Goal: Task Accomplishment & Management: Manage account settings

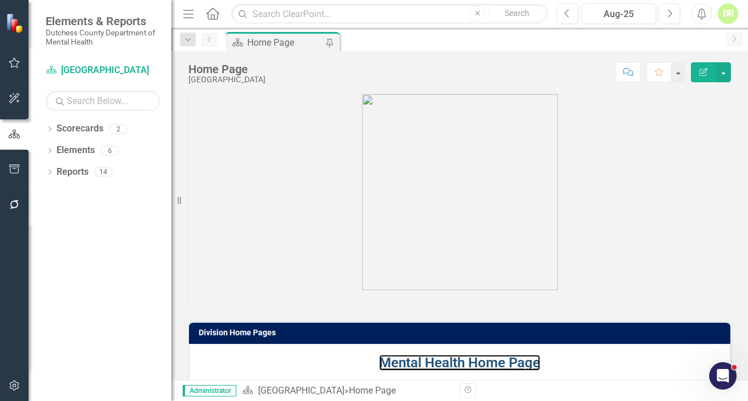
drag, startPoint x: 447, startPoint y: 363, endPoint x: 118, endPoint y: 293, distance: 335.9
click at [447, 364] on link "Mental Health Home Page" at bounding box center [459, 363] width 161 height 16
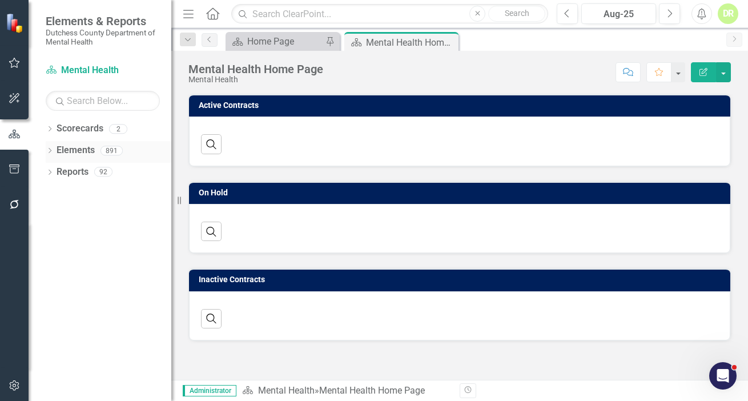
click at [85, 147] on link "Elements" at bounding box center [76, 150] width 38 height 13
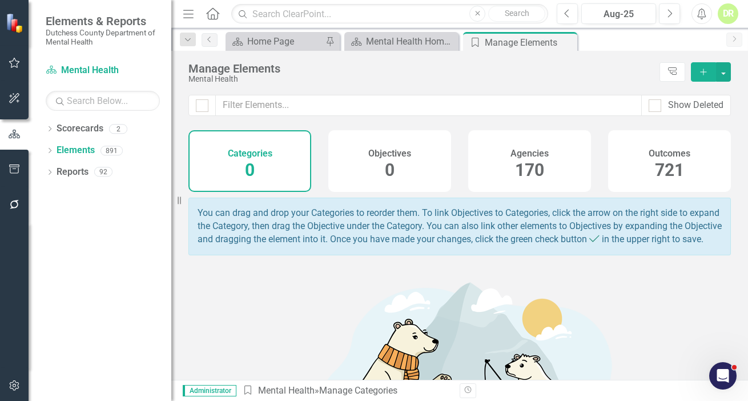
click at [528, 149] on h4 "Agencies" at bounding box center [530, 154] width 38 height 10
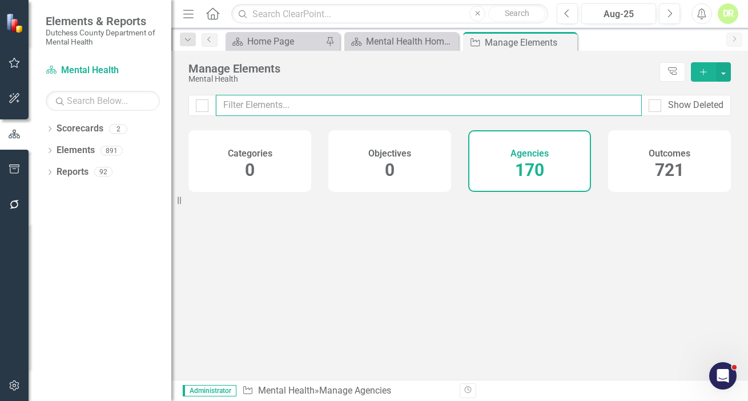
click at [230, 108] on input "text" at bounding box center [429, 105] width 426 height 21
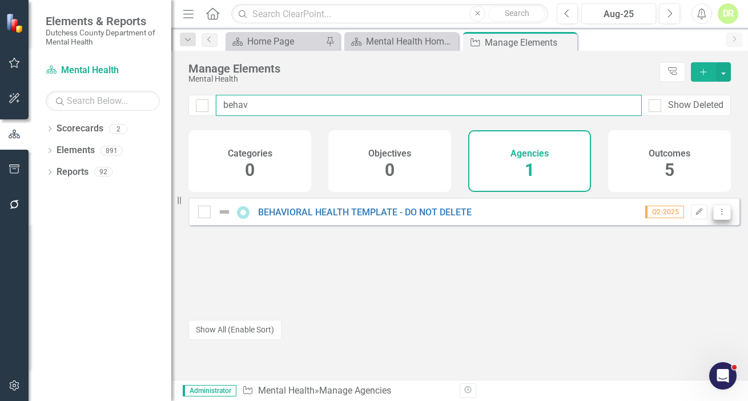
type input "behav"
click at [717, 215] on icon "Dropdown Menu" at bounding box center [722, 211] width 10 height 7
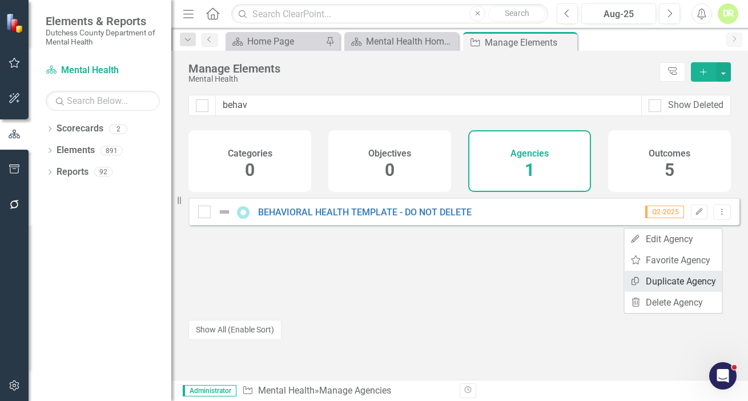
click at [697, 286] on link "Copy Duplicate Agency" at bounding box center [673, 281] width 98 height 21
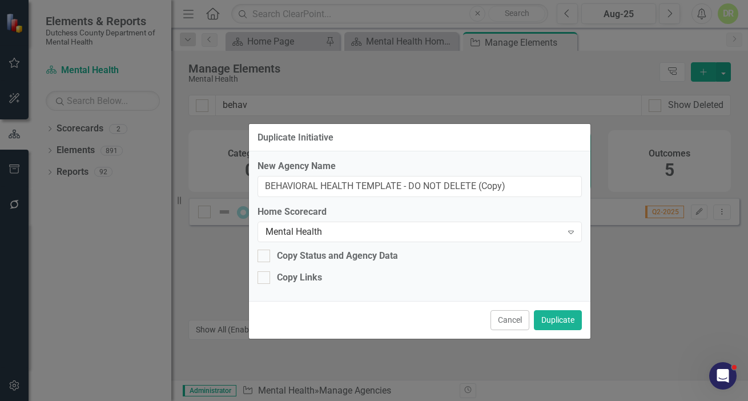
drag, startPoint x: 482, startPoint y: 113, endPoint x: 528, endPoint y: 144, distance: 55.1
click at [528, 144] on div "Duplicate Initiative" at bounding box center [420, 138] width 342 height 28
drag, startPoint x: 263, startPoint y: 183, endPoint x: 630, endPoint y: 156, distance: 367.7
click at [657, 165] on div "Duplicate Initiative New Agency Name BEHAVIORAL HEALTH TEMPLATE - DO NOT DELETE…" at bounding box center [374, 200] width 748 height 401
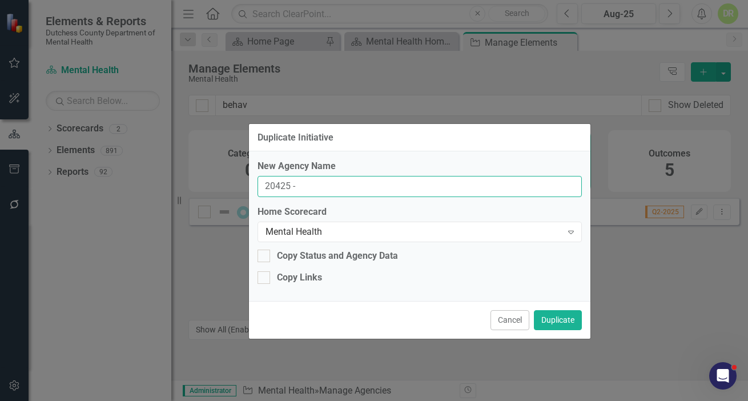
paste input "HIDDEN HOLLOW FARM RIDING CENTER, INC."
type input "20425 - [GEOGRAPHIC_DATA], INC. - Trunk or Treat"
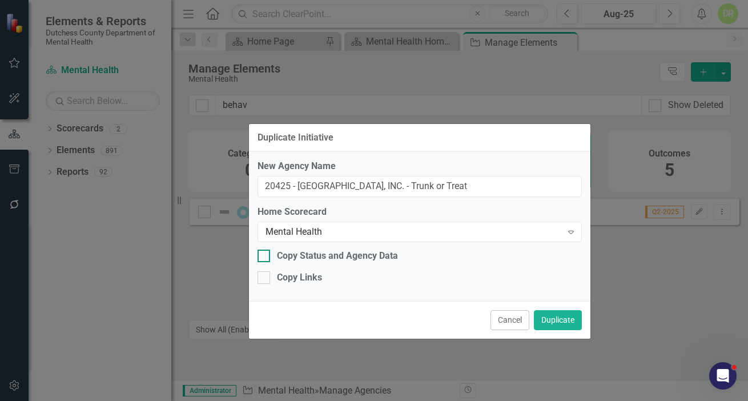
click at [267, 251] on div at bounding box center [264, 256] width 13 height 13
click at [265, 251] on input "Copy Status and Agency Data" at bounding box center [261, 253] width 7 height 7
checkbox input "true"
click at [554, 320] on button "Duplicate" at bounding box center [558, 320] width 48 height 20
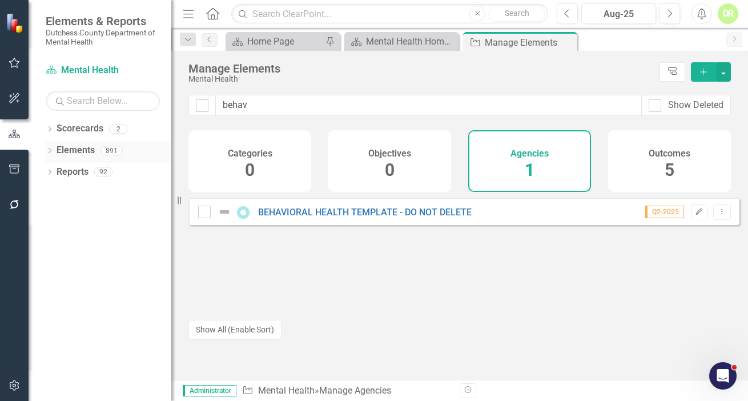
click at [49, 149] on icon "Dropdown" at bounding box center [50, 152] width 8 height 6
click at [60, 190] on div "Dropdown Agency Agencies 170" at bounding box center [111, 196] width 120 height 22
click at [55, 194] on icon "Dropdown" at bounding box center [55, 195] width 8 height 6
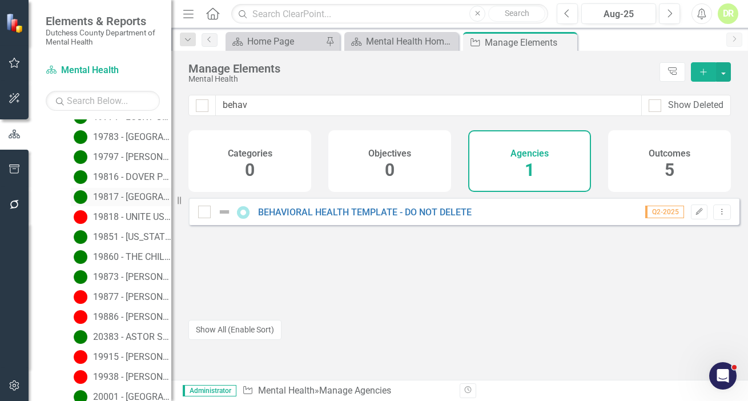
scroll to position [207, 0]
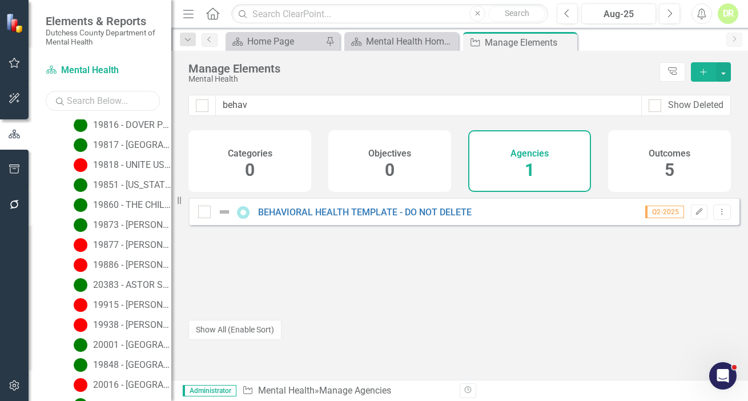
click at [91, 100] on input "text" at bounding box center [103, 101] width 114 height 20
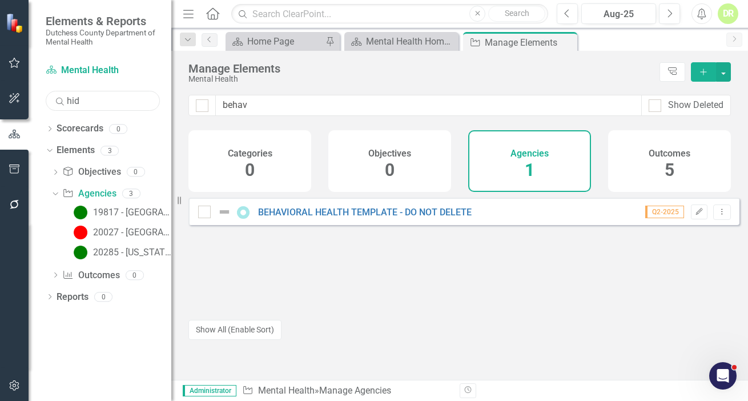
scroll to position [0, 0]
type input "hidd"
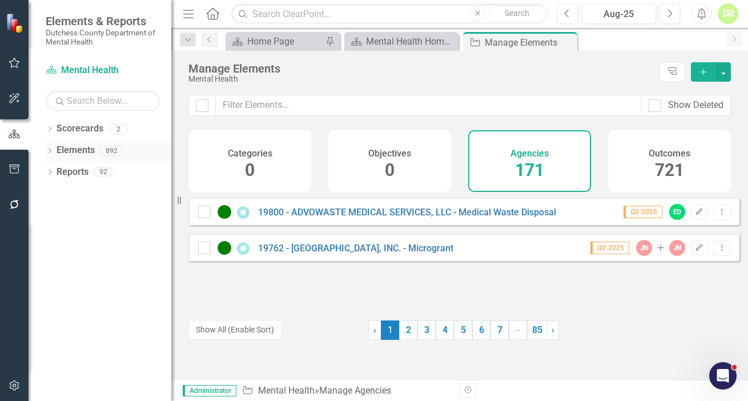
click at [54, 149] on div "Dropdown Elements 892" at bounding box center [109, 152] width 126 height 22
click at [300, 117] on div "Show Deleted" at bounding box center [459, 112] width 577 height 35
click at [294, 108] on input "text" at bounding box center [429, 105] width 426 height 21
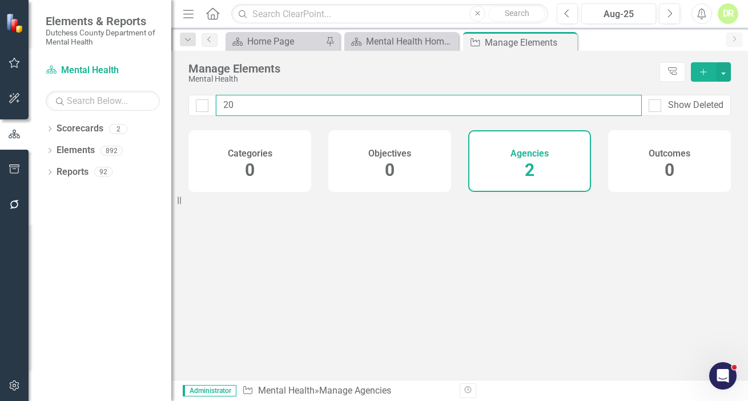
type input "2"
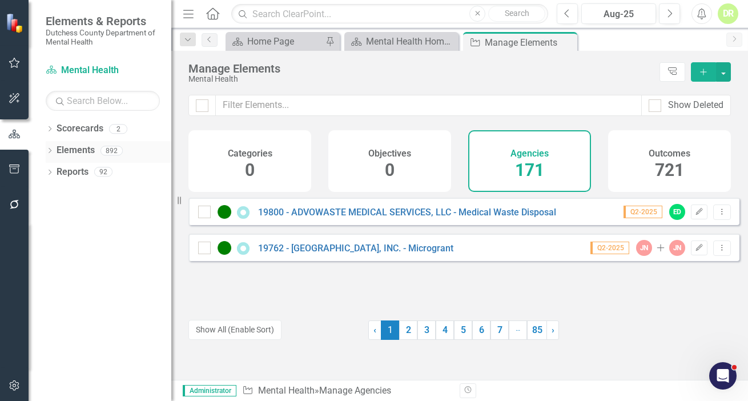
click at [48, 151] on icon "Dropdown" at bounding box center [50, 152] width 8 height 6
click at [60, 194] on div "Dropdown Agency Agencies 171" at bounding box center [111, 196] width 120 height 22
click at [92, 194] on link "Agency Agencies" at bounding box center [89, 193] width 54 height 13
click at [54, 194] on icon "Dropdown" at bounding box center [55, 195] width 8 height 6
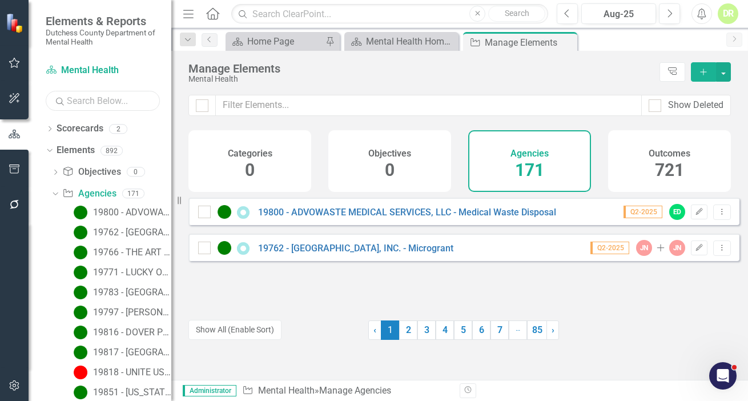
click at [73, 103] on input "text" at bounding box center [103, 101] width 114 height 20
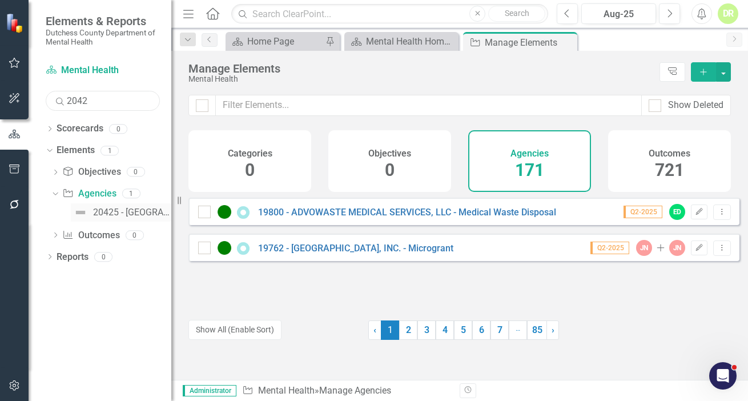
type input "2042"
click at [121, 209] on div "20425 - [GEOGRAPHIC_DATA], INC. - Trunk or Treat" at bounding box center [132, 212] width 78 height 10
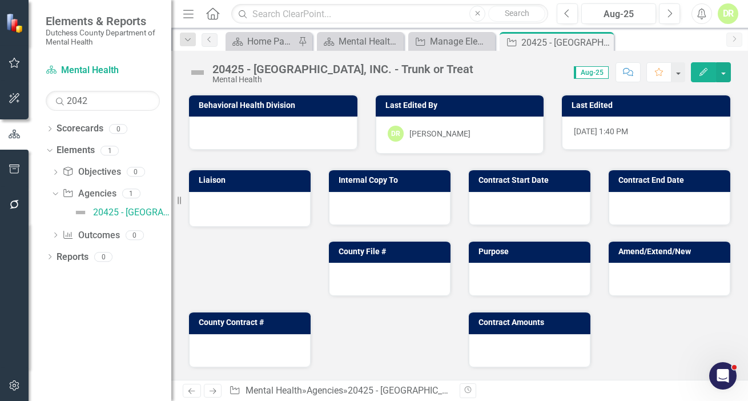
click at [194, 69] on img at bounding box center [198, 72] width 18 height 18
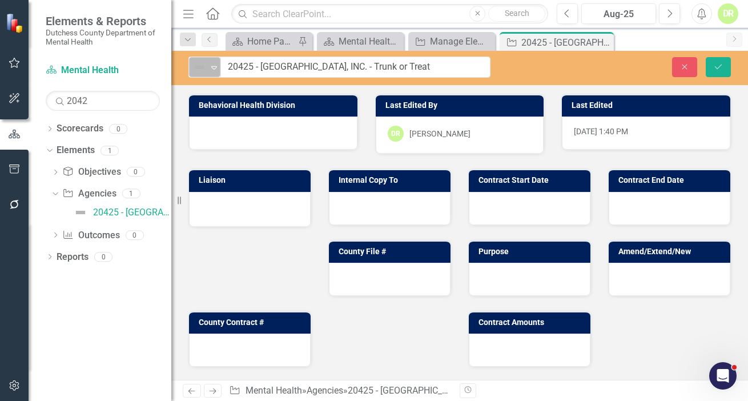
click at [213, 68] on icon at bounding box center [214, 67] width 6 height 3
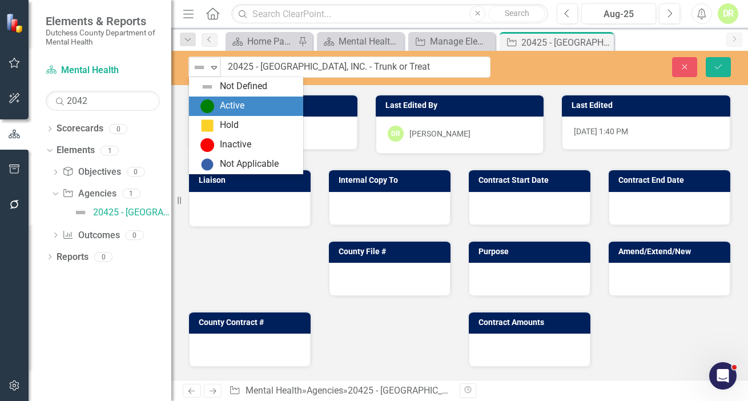
click at [217, 104] on div "Active" at bounding box center [249, 106] width 96 height 14
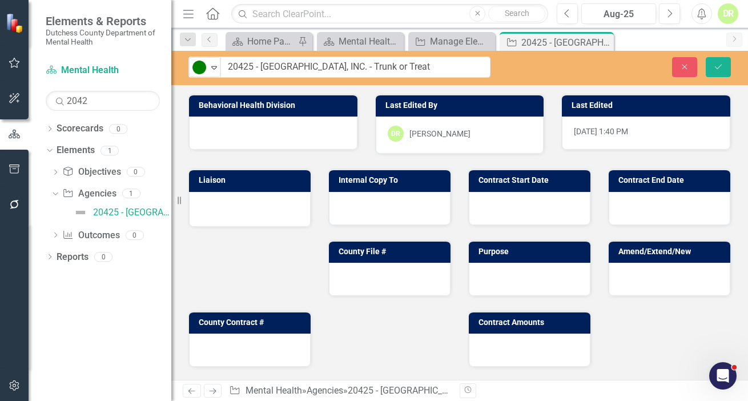
click at [256, 131] on div at bounding box center [273, 133] width 169 height 33
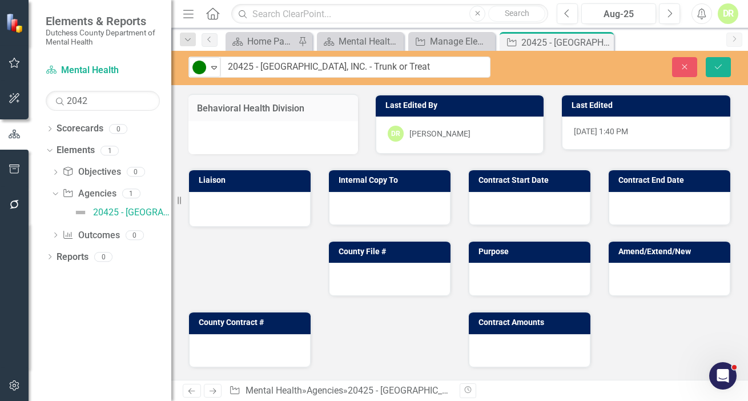
click at [274, 131] on div at bounding box center [274, 137] width 170 height 33
click at [272, 131] on div at bounding box center [274, 137] width 170 height 33
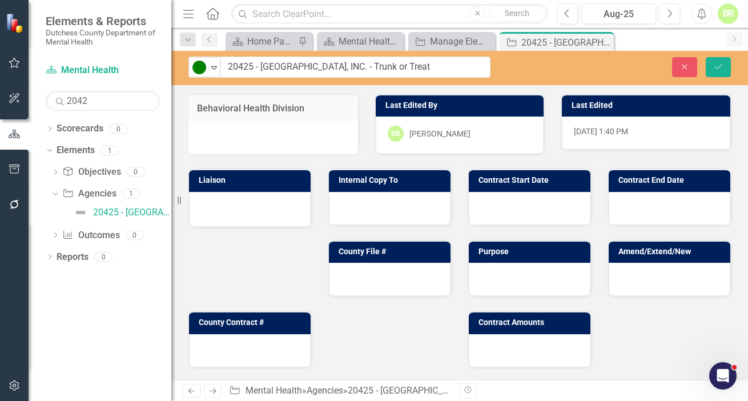
click at [279, 132] on div at bounding box center [274, 137] width 170 height 33
click at [245, 209] on div at bounding box center [250, 208] width 98 height 14
click at [245, 208] on div at bounding box center [250, 208] width 98 height 14
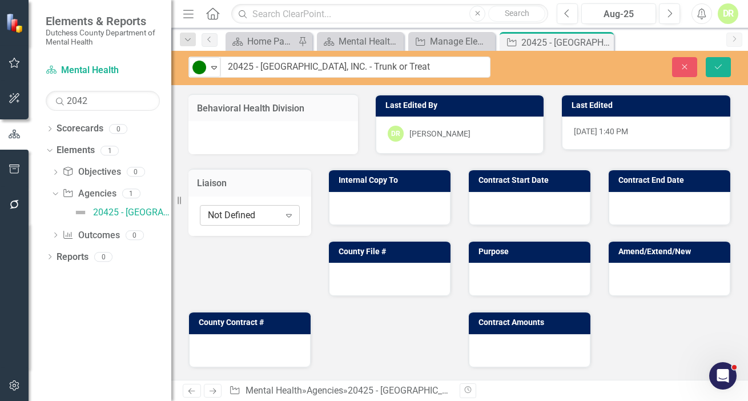
click at [241, 213] on div "Not Defined" at bounding box center [244, 215] width 72 height 13
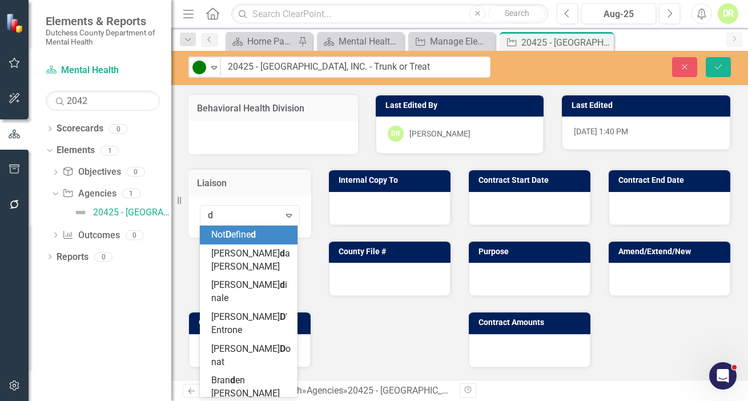
type input "da"
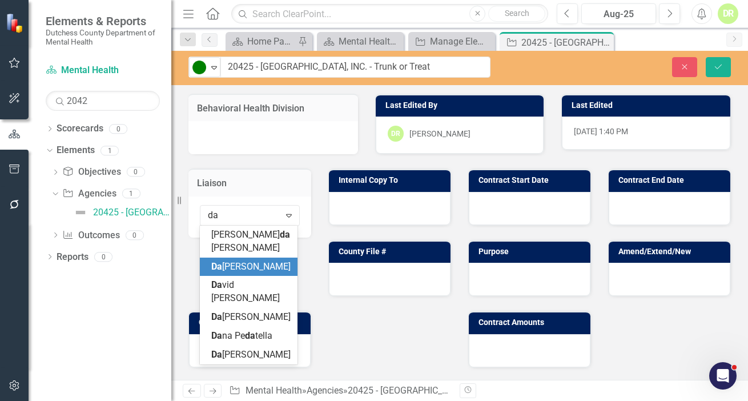
click at [245, 267] on span "Da na Hopkins" at bounding box center [250, 266] width 79 height 11
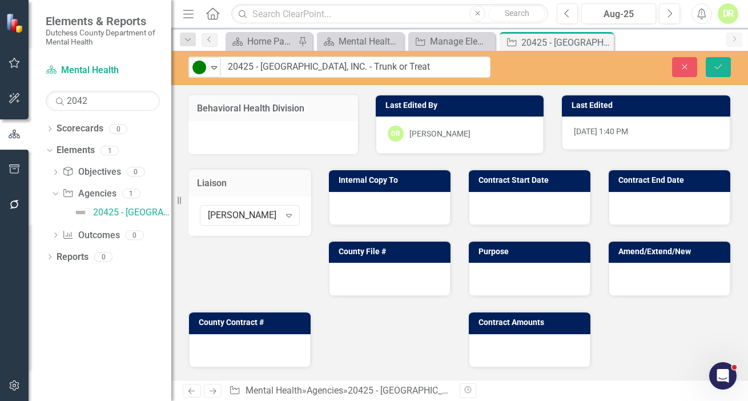
click at [252, 133] on div at bounding box center [274, 137] width 170 height 33
click at [252, 135] on div at bounding box center [274, 137] width 170 height 33
click at [361, 208] on div at bounding box center [390, 208] width 122 height 33
click at [360, 208] on div at bounding box center [390, 208] width 122 height 33
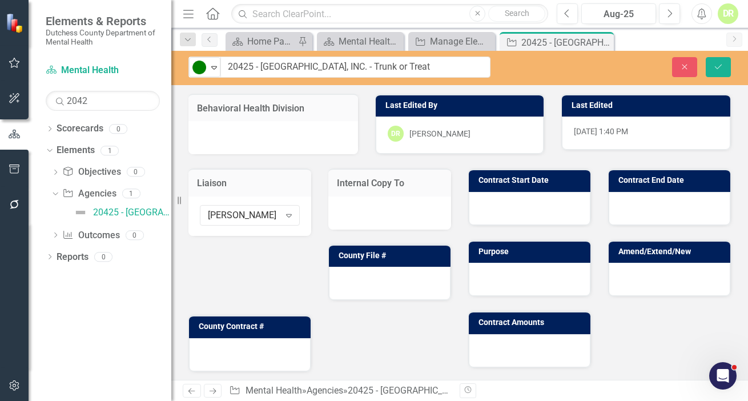
click at [358, 211] on div at bounding box center [389, 213] width 123 height 33
click at [358, 209] on div at bounding box center [389, 213] width 123 height 33
click at [357, 211] on div at bounding box center [389, 213] width 123 height 33
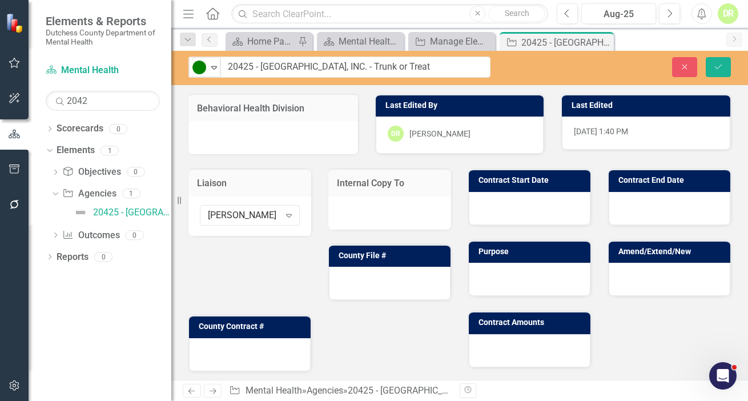
click at [357, 211] on div at bounding box center [389, 213] width 123 height 33
click at [713, 67] on button "Save" at bounding box center [718, 67] width 25 height 20
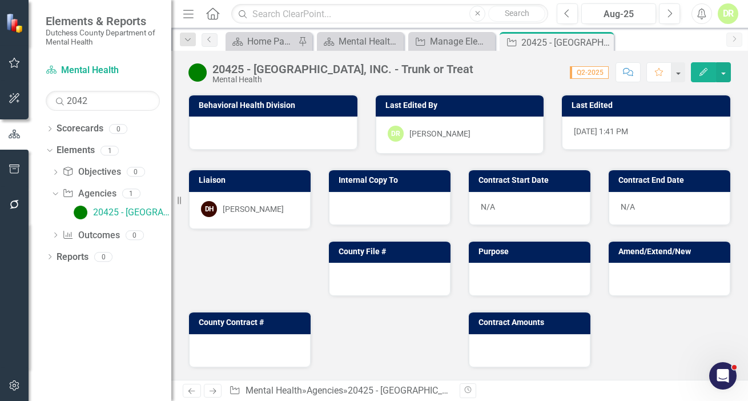
click at [244, 129] on div at bounding box center [273, 133] width 169 height 33
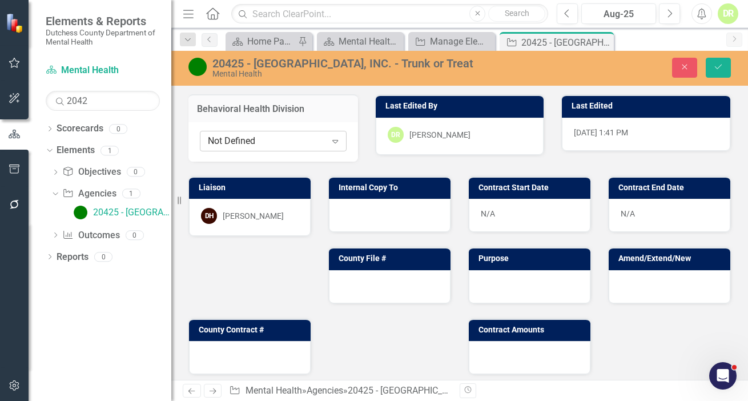
click at [258, 142] on div "Not Defined" at bounding box center [267, 141] width 118 height 13
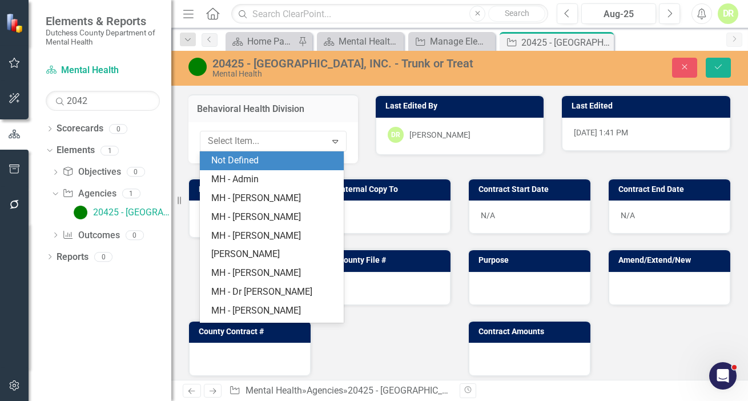
type input "d"
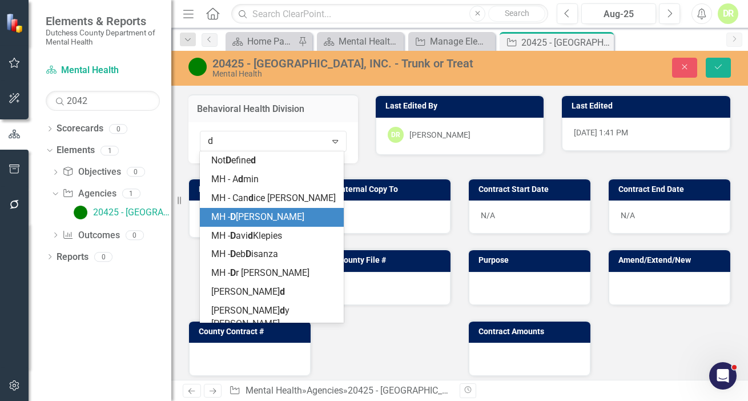
click at [258, 217] on span "MH - D ana Hopkins" at bounding box center [257, 216] width 93 height 11
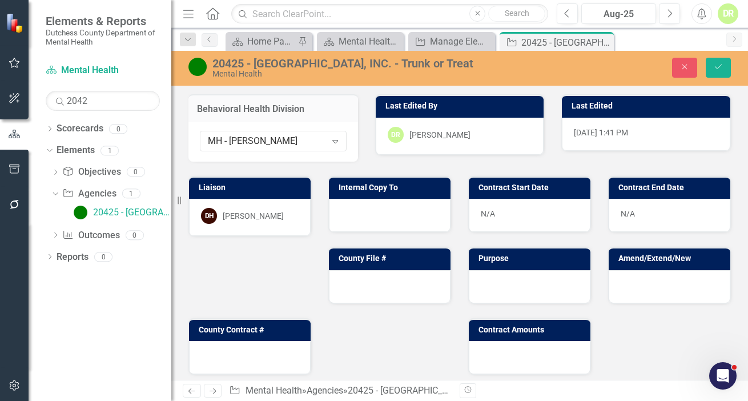
click at [357, 215] on div at bounding box center [390, 215] width 122 height 33
click at [357, 214] on div at bounding box center [390, 215] width 122 height 33
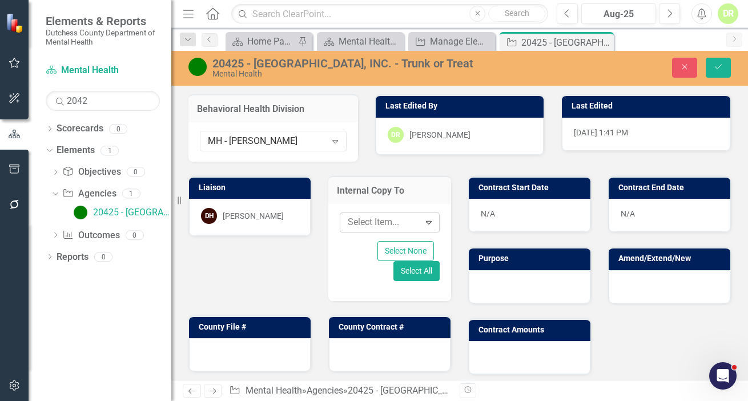
click at [361, 223] on div at bounding box center [381, 222] width 77 height 15
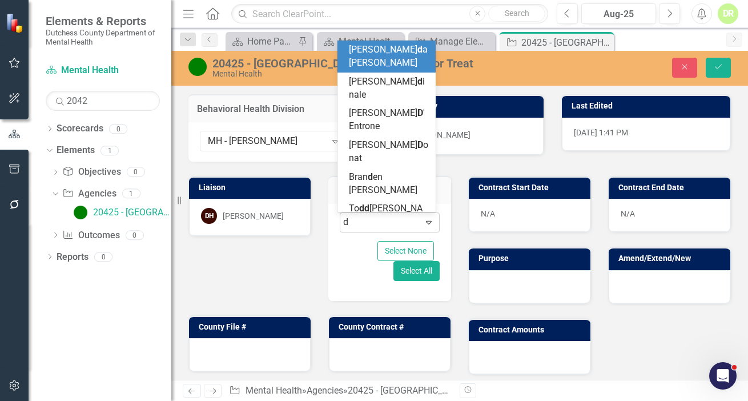
type input "da"
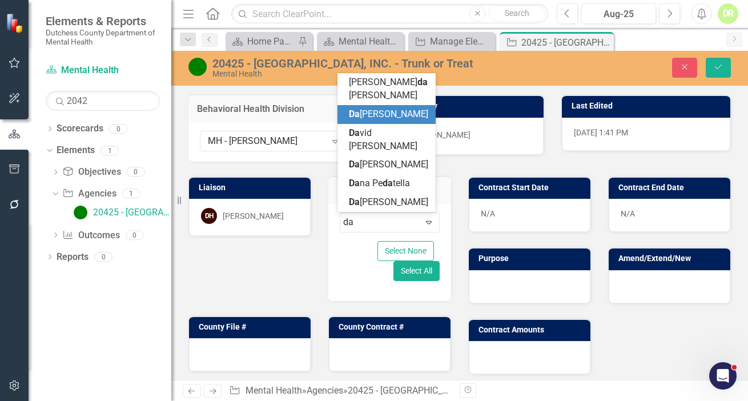
click at [367, 119] on span "Da na Hopkins" at bounding box center [388, 114] width 79 height 11
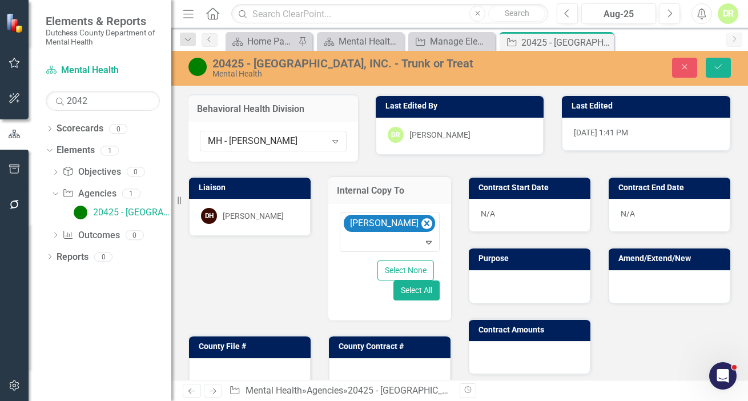
click at [503, 211] on div "N/A" at bounding box center [530, 215] width 122 height 33
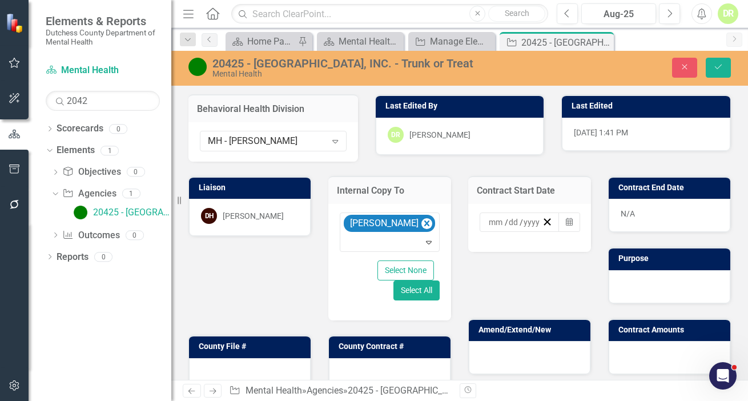
click at [487, 220] on div "/ /" at bounding box center [514, 222] width 55 height 11
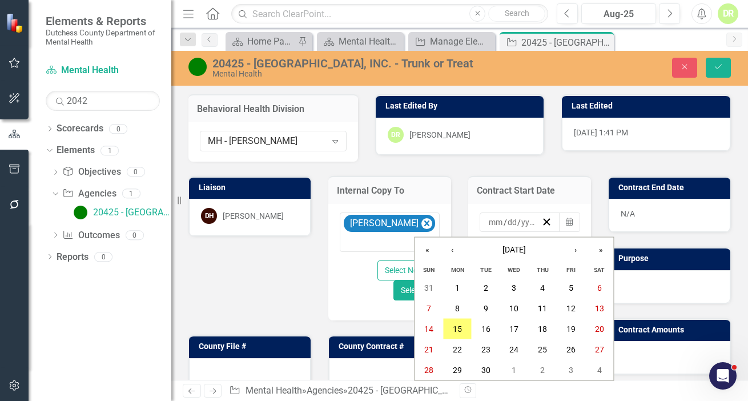
click at [488, 221] on input "number" at bounding box center [495, 222] width 15 height 11
type input "10"
type input "22"
type input "0"
type input "2025"
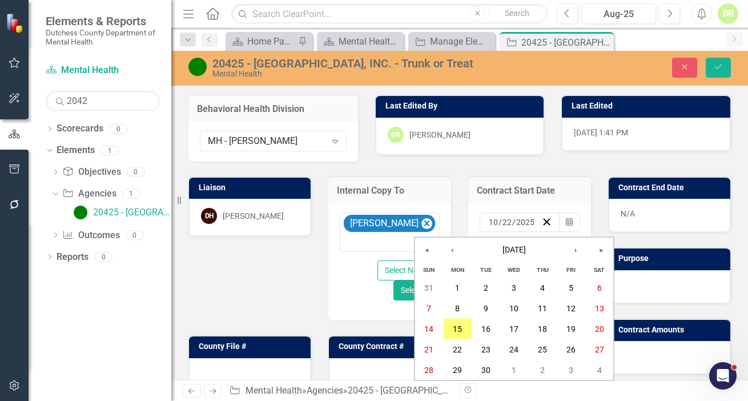
click at [636, 214] on div "N/A" at bounding box center [670, 215] width 122 height 33
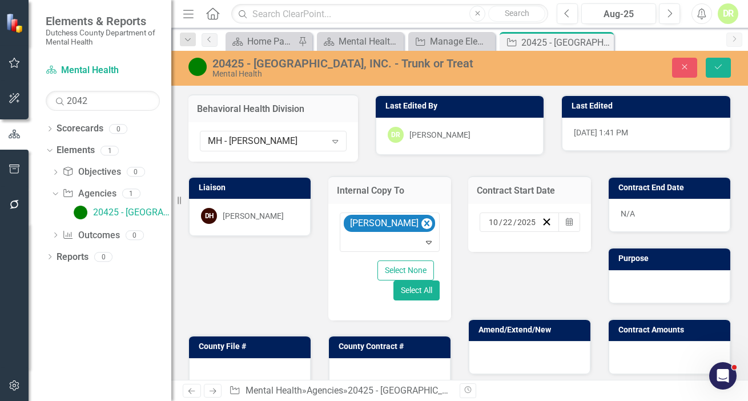
click at [636, 214] on div "N/A" at bounding box center [670, 215] width 122 height 33
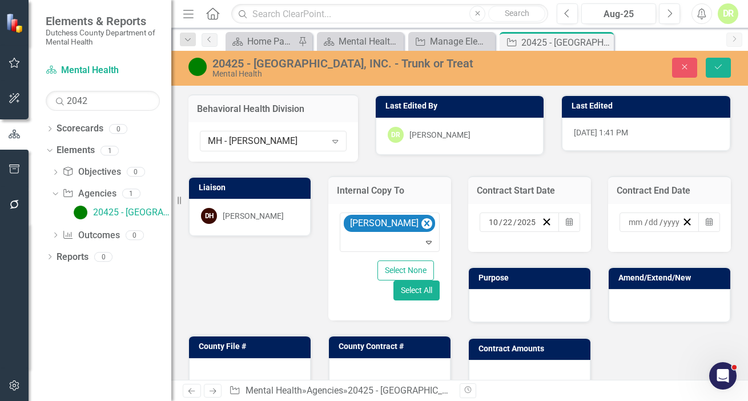
click at [628, 221] on input at bounding box center [636, 222] width 17 height 11
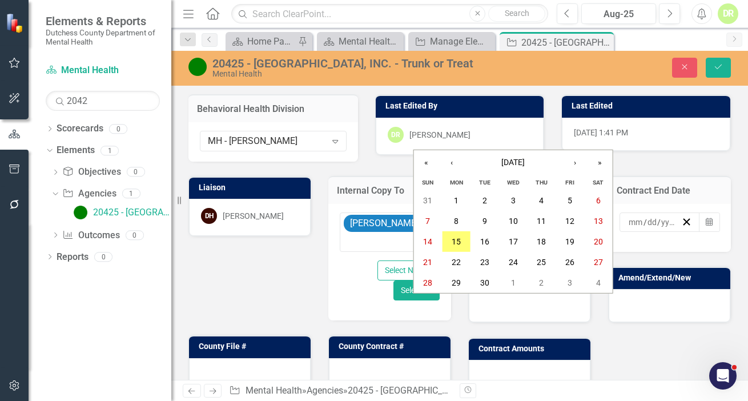
click at [628, 221] on input "number" at bounding box center [635, 222] width 15 height 11
type input "10"
type input "27"
type input "2025"
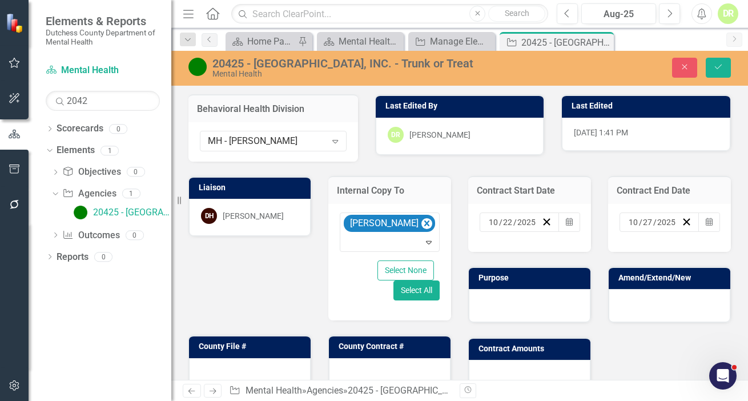
click at [499, 312] on div at bounding box center [530, 305] width 122 height 33
click at [485, 300] on div at bounding box center [530, 305] width 122 height 33
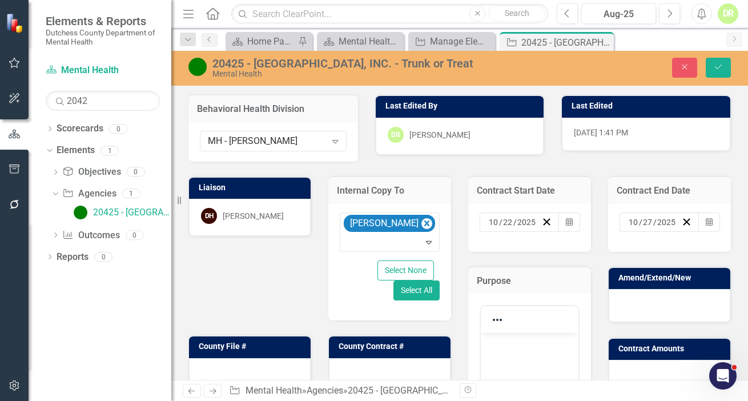
click at [492, 344] on p "Rich Text Area. Press ALT-0 for help." at bounding box center [530, 343] width 92 height 14
paste body "Rich Text Area. Press ALT-0 for help."
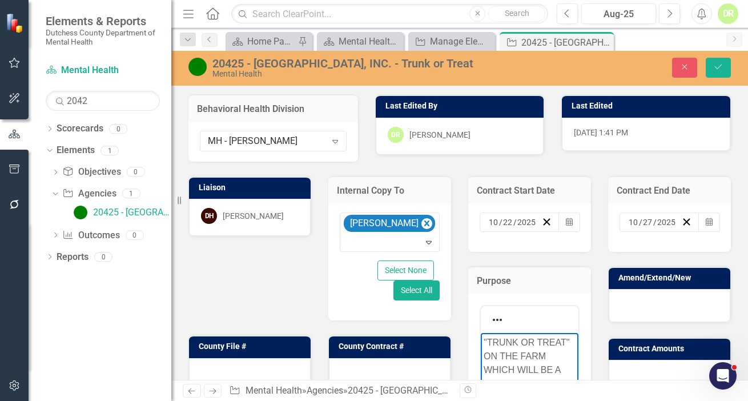
scroll to position [40, 0]
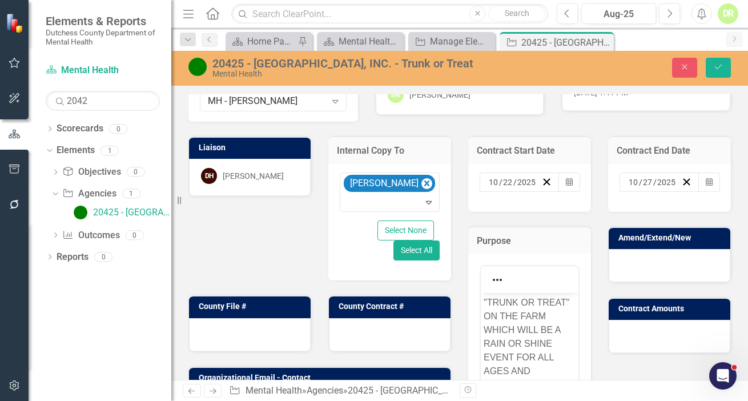
click at [643, 257] on div at bounding box center [670, 265] width 122 height 33
click at [644, 257] on div at bounding box center [670, 265] width 122 height 33
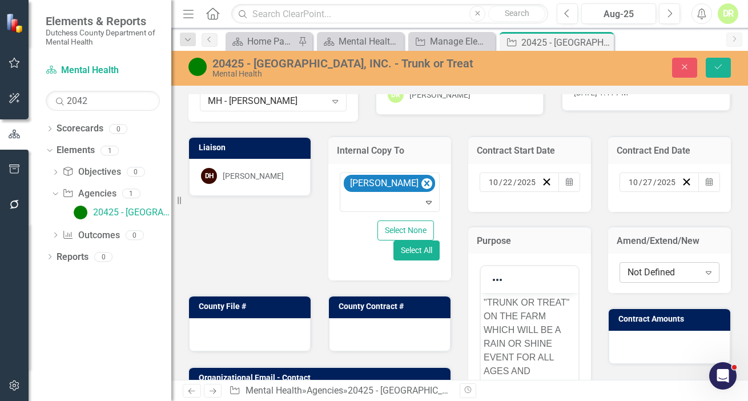
click at [656, 272] on div "Not Defined" at bounding box center [664, 272] width 72 height 13
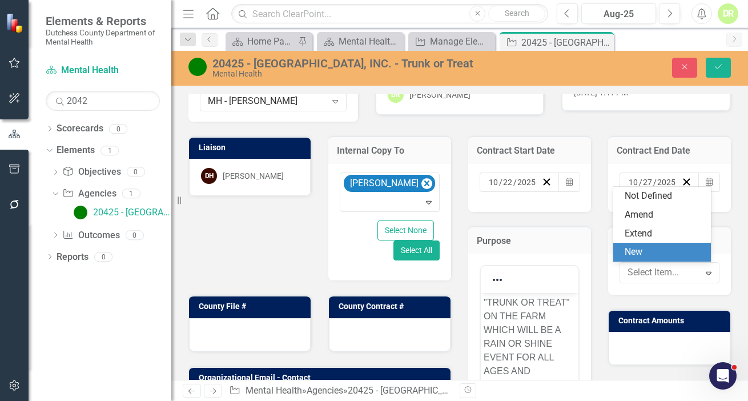
click at [657, 248] on div "New" at bounding box center [664, 252] width 79 height 13
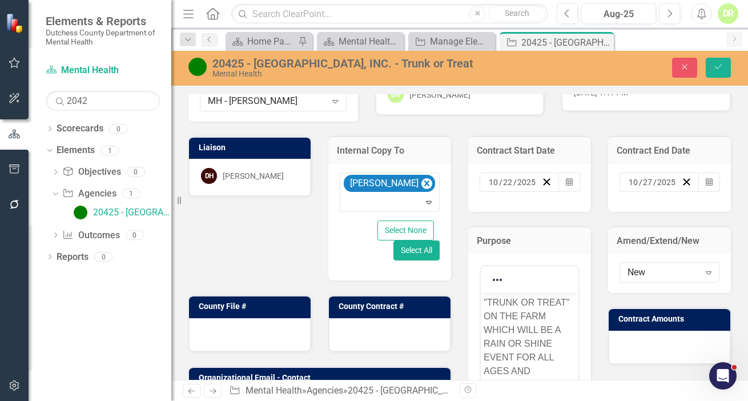
click at [622, 343] on div at bounding box center [670, 347] width 122 height 33
click at [622, 342] on div at bounding box center [670, 347] width 122 height 33
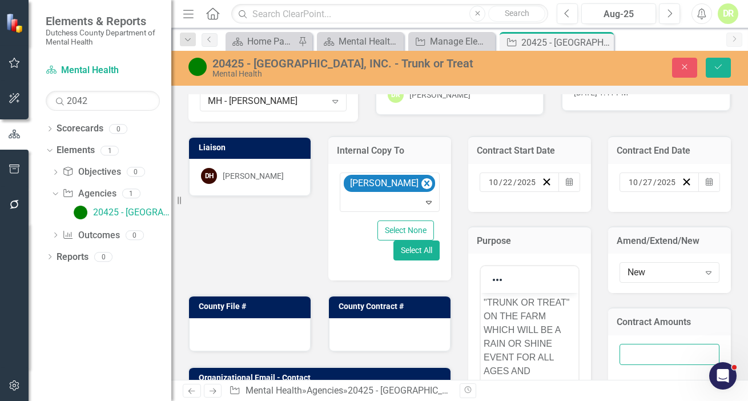
click at [623, 354] on input "number" at bounding box center [670, 354] width 100 height 21
type input ".00"
click at [277, 343] on div at bounding box center [250, 334] width 122 height 33
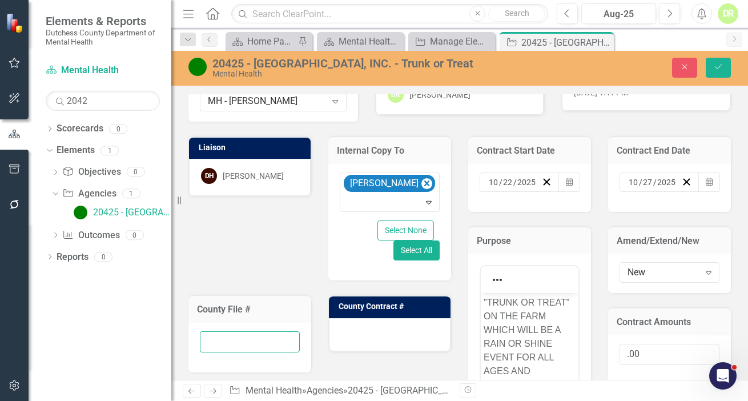
click at [235, 339] on input "text" at bounding box center [250, 341] width 100 height 21
type input "20425"
click at [364, 328] on div at bounding box center [390, 334] width 122 height 33
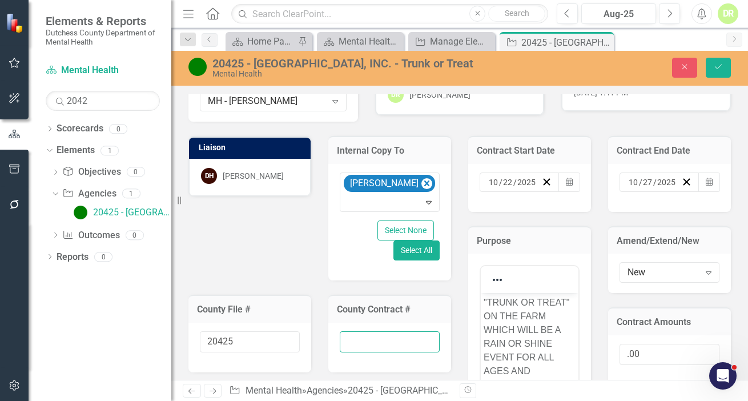
click at [356, 340] on input "text" at bounding box center [390, 341] width 100 height 21
type input "New"
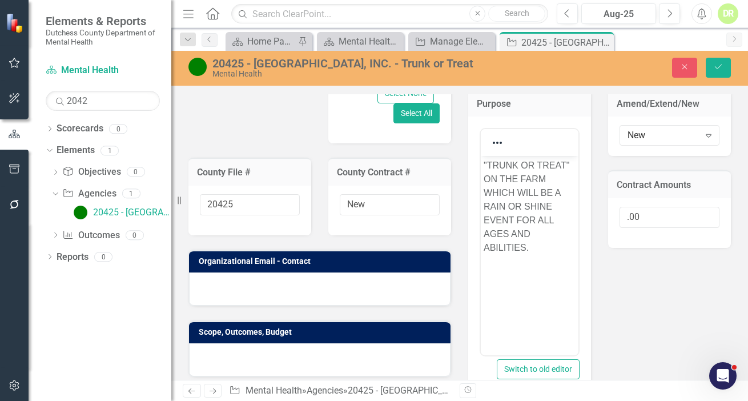
scroll to position [195, 0]
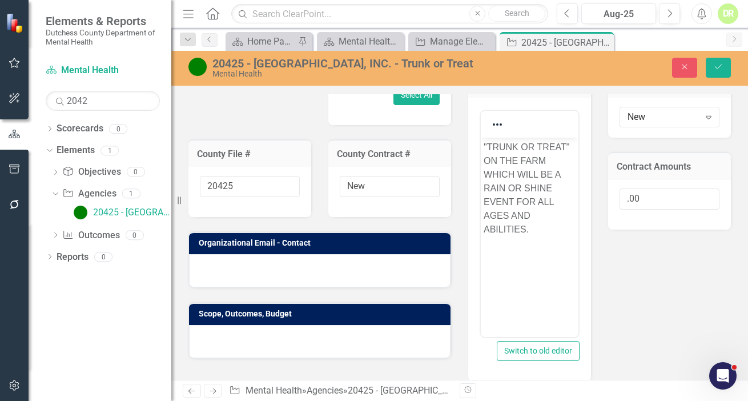
click at [209, 270] on div at bounding box center [320, 270] width 262 height 33
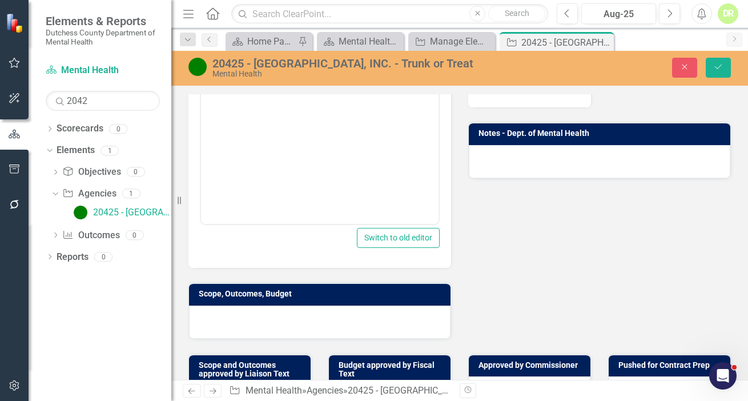
scroll to position [507, 0]
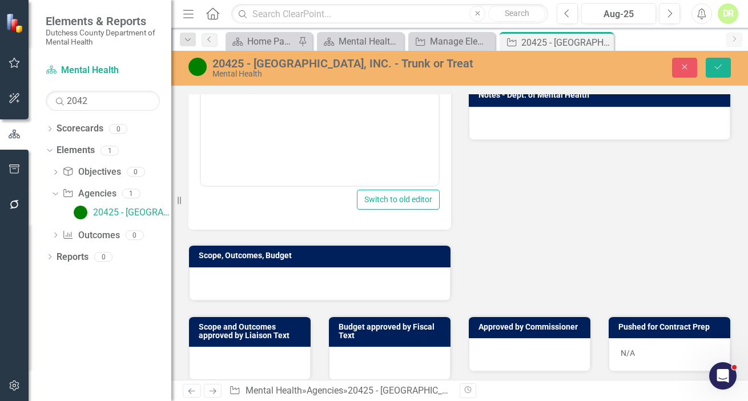
click at [238, 279] on div at bounding box center [320, 283] width 262 height 33
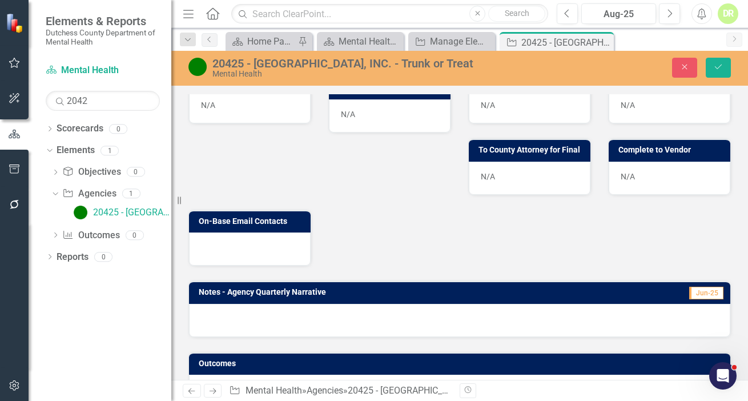
scroll to position [923, 0]
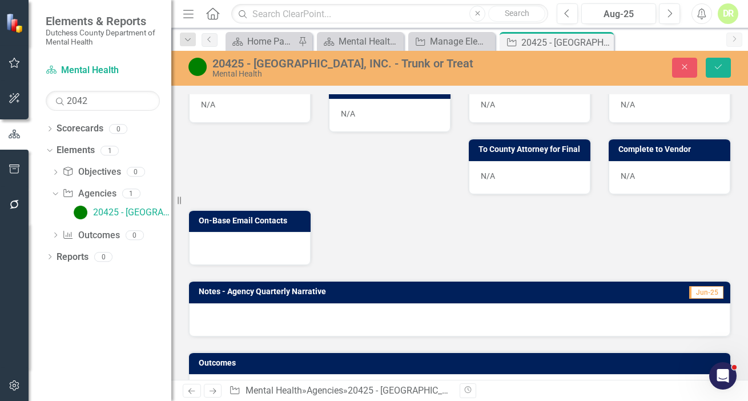
click at [266, 251] on div at bounding box center [250, 248] width 122 height 33
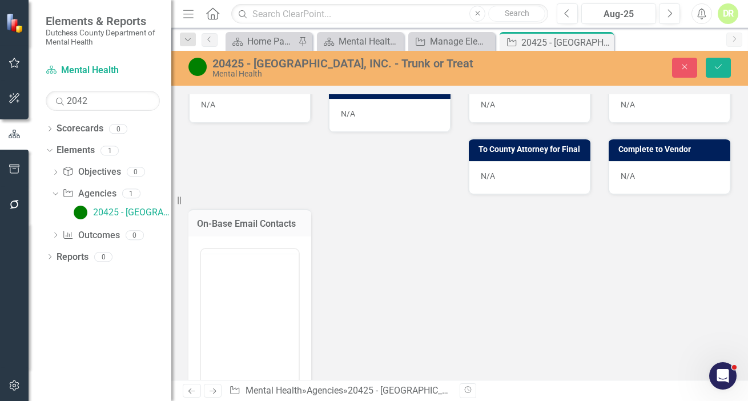
scroll to position [0, 0]
click at [220, 292] on body "Rich Text Area. Press ALT-0 for help." at bounding box center [250, 361] width 98 height 171
paste body "Rich Text Area. Press ALT-0 for help."
click at [718, 65] on icon "Save" at bounding box center [718, 67] width 10 height 8
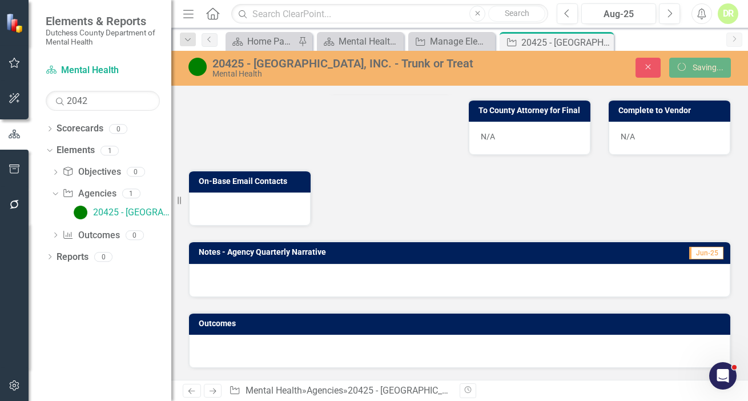
scroll to position [492, 0]
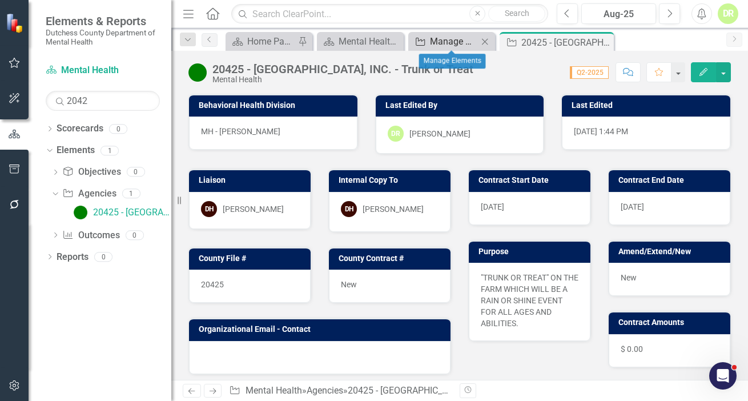
click at [448, 38] on div "Manage Elements" at bounding box center [454, 41] width 48 height 14
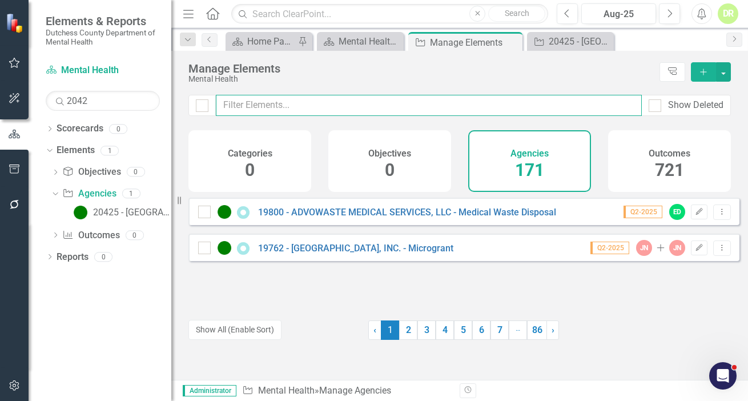
click at [242, 103] on input "text" at bounding box center [429, 105] width 426 height 21
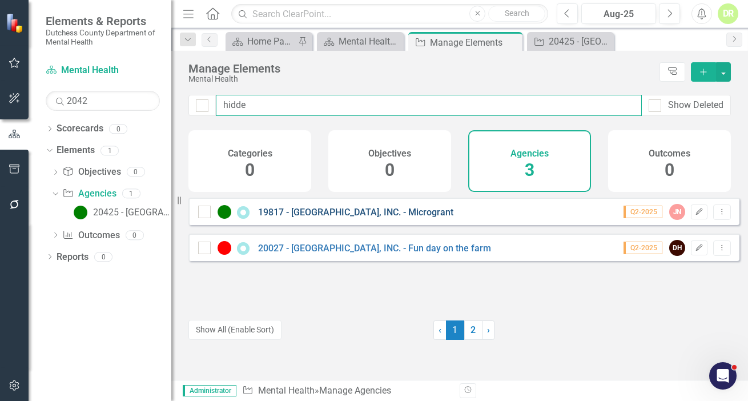
type input "hidde"
click at [314, 216] on link "19817 - [GEOGRAPHIC_DATA], INC. - Microgrant" at bounding box center [355, 212] width 195 height 11
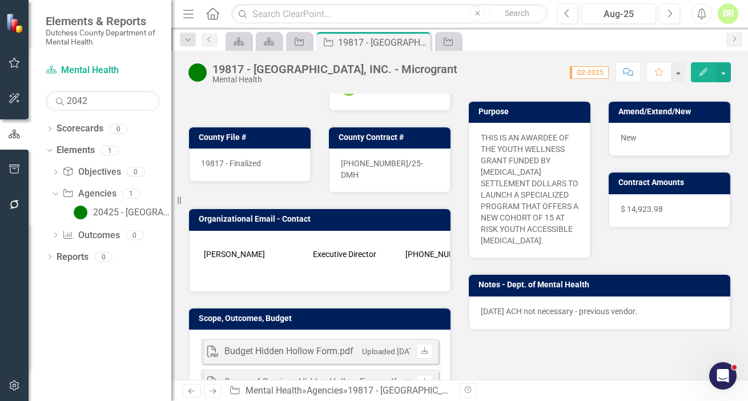
scroll to position [155, 0]
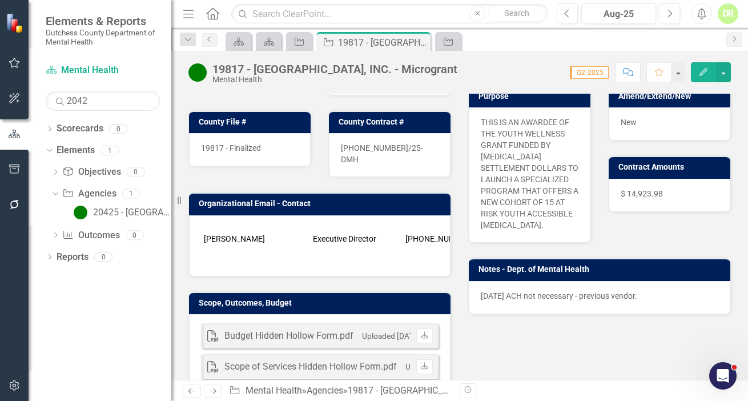
click at [262, 224] on td "Stephanie Fitzpatrick" at bounding box center [255, 238] width 109 height 29
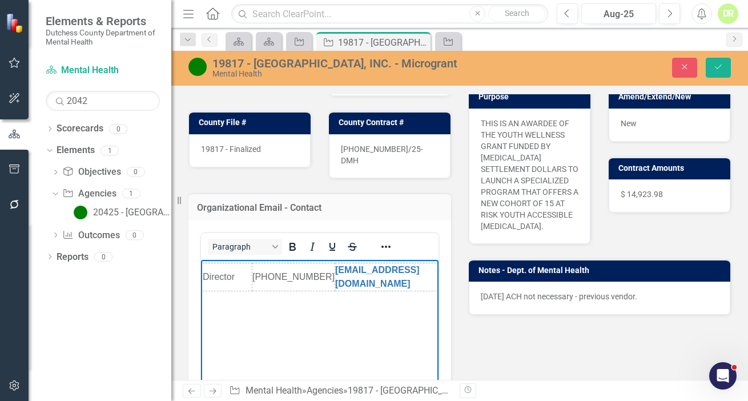
scroll to position [0, 179]
drag, startPoint x: 206, startPoint y: 270, endPoint x: 443, endPoint y: 263, distance: 237.7
click at [263, 263] on html "Stephanie Fitzpatrick Executive Director 845-464-7058 HHFRCI@GMAIL.COM" at bounding box center [145, 345] width 238 height 171
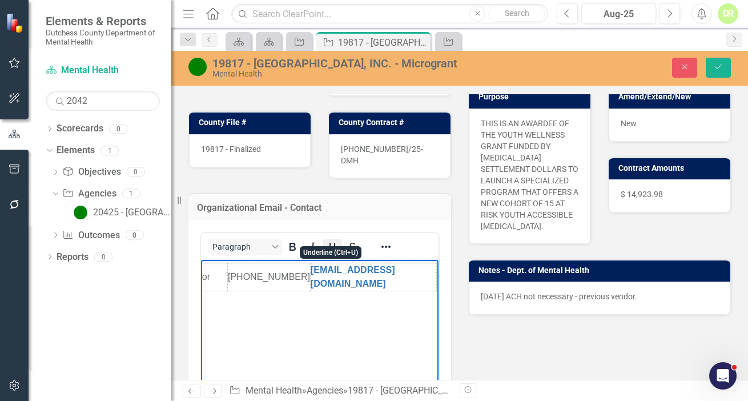
copy colgroup "Rich Text Area. Press ALT-0 for help."
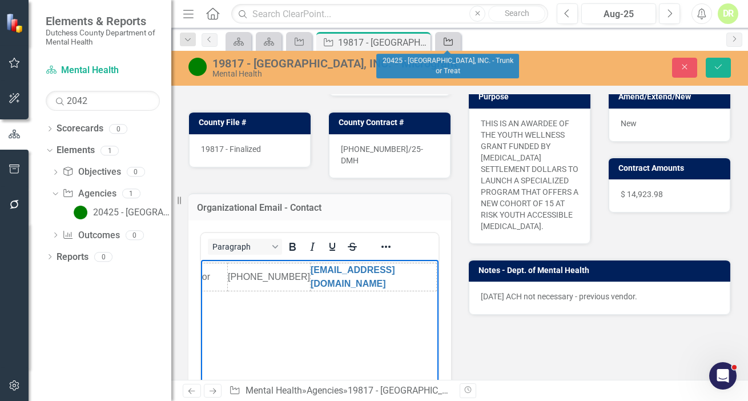
click at [450, 41] on icon "Agency" at bounding box center [448, 41] width 11 height 9
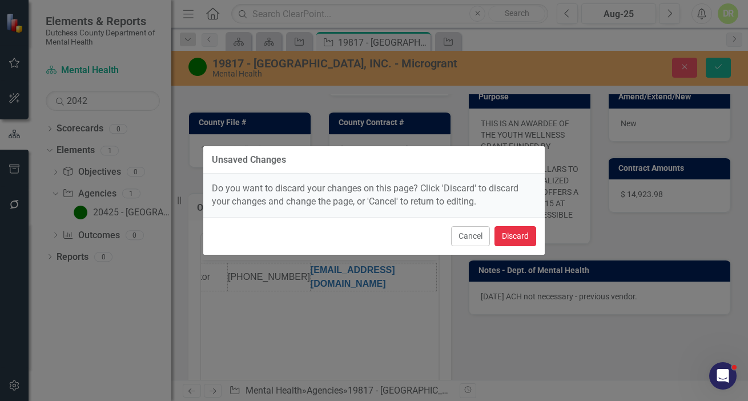
click at [514, 234] on button "Discard" at bounding box center [516, 236] width 42 height 20
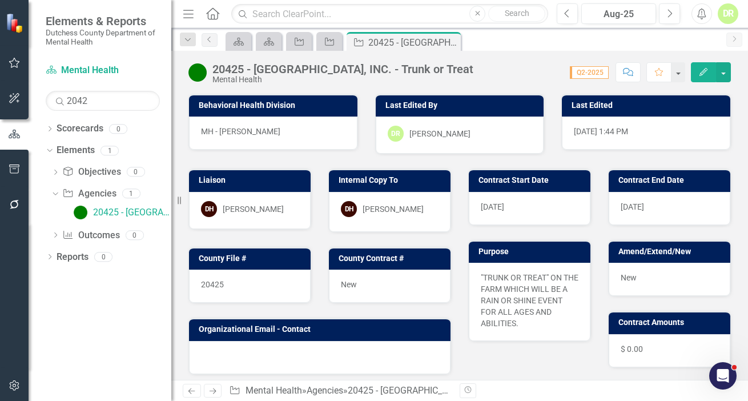
click at [236, 349] on div at bounding box center [320, 357] width 262 height 33
click at [238, 349] on div at bounding box center [320, 357] width 262 height 33
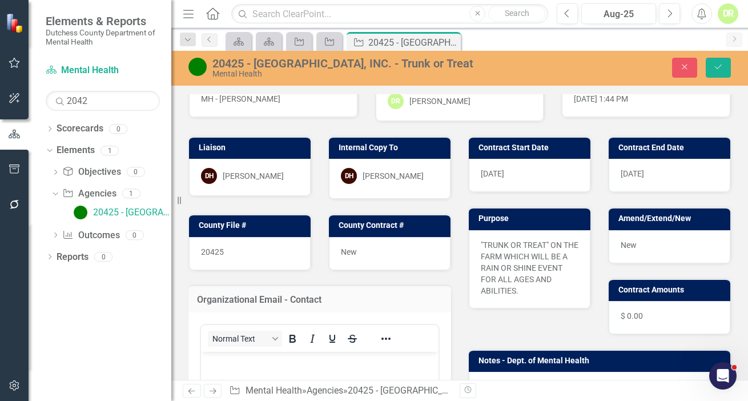
scroll to position [51, 0]
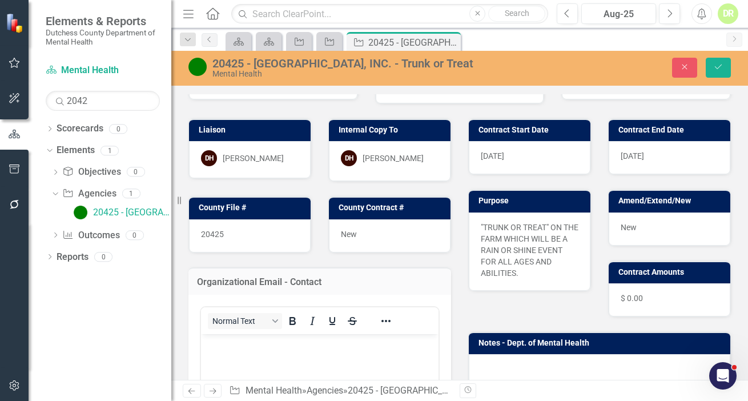
click at [225, 342] on p "Rich Text Area. Press ALT-0 for help." at bounding box center [320, 344] width 232 height 14
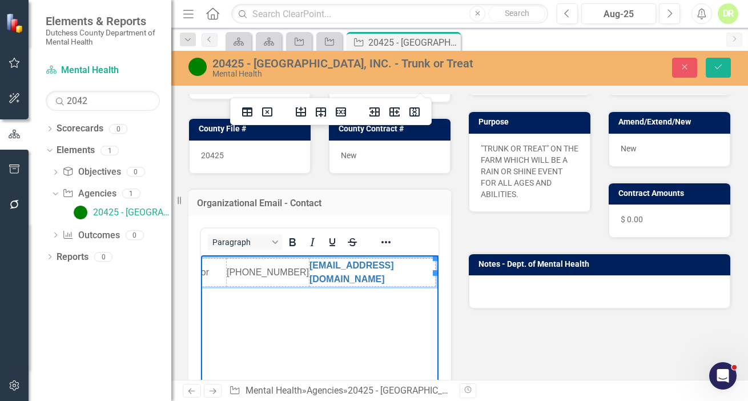
scroll to position [103, 0]
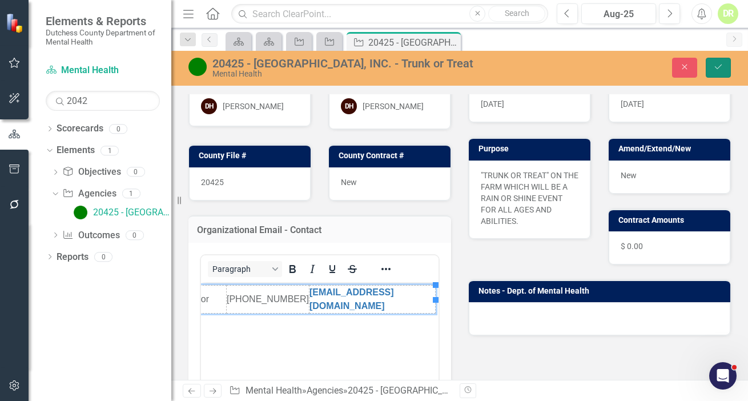
click at [717, 70] on icon "Save" at bounding box center [718, 67] width 10 height 8
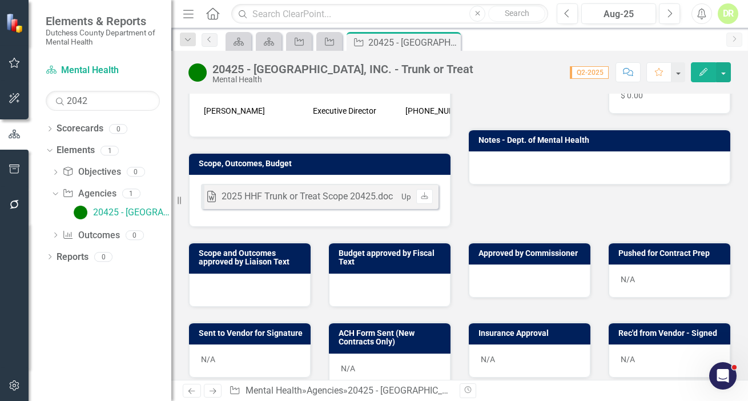
scroll to position [259, 0]
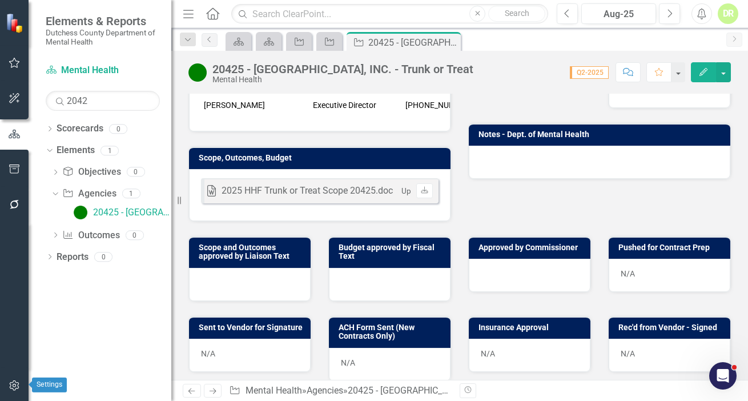
click at [11, 388] on icon "button" at bounding box center [15, 385] width 12 height 9
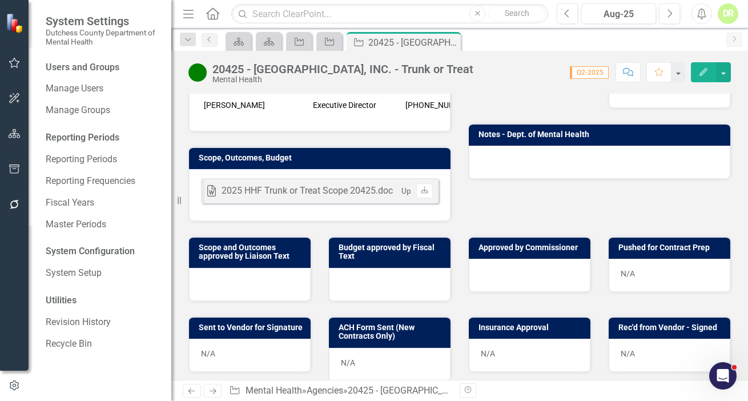
click at [440, 70] on div "20425 - [GEOGRAPHIC_DATA], INC. - Trunk or Treat" at bounding box center [343, 69] width 261 height 13
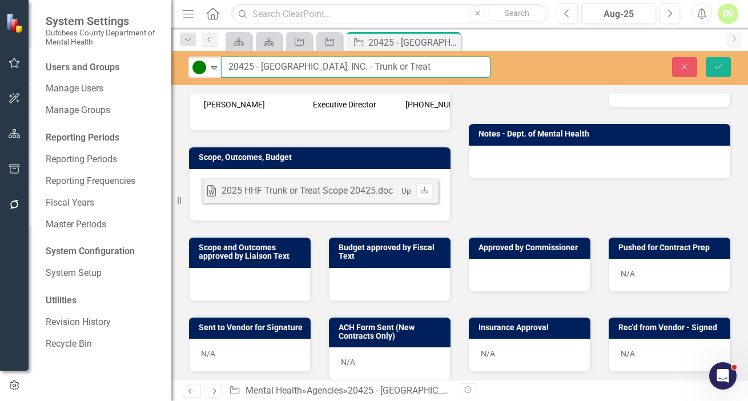
scroll to position [0, 28]
drag, startPoint x: 227, startPoint y: 67, endPoint x: 627, endPoint y: 59, distance: 399.9
click at [627, 59] on div "Active Expand 20425 - HIDDEN HOLLOW FARM RIDING CENTER, INC. - Trunk or Treat C…" at bounding box center [459, 67] width 577 height 21
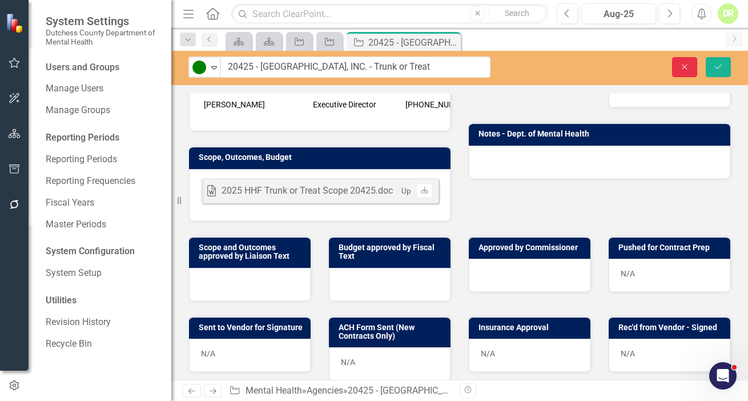
scroll to position [0, 0]
click at [687, 63] on icon "Close" at bounding box center [685, 67] width 10 height 8
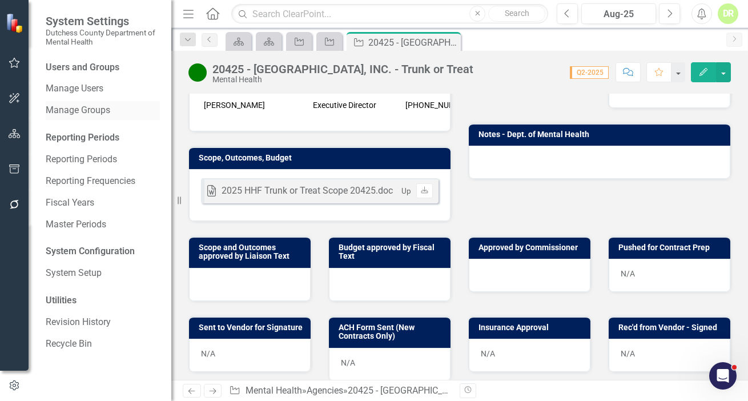
click at [64, 113] on link "Manage Groups" at bounding box center [103, 110] width 114 height 13
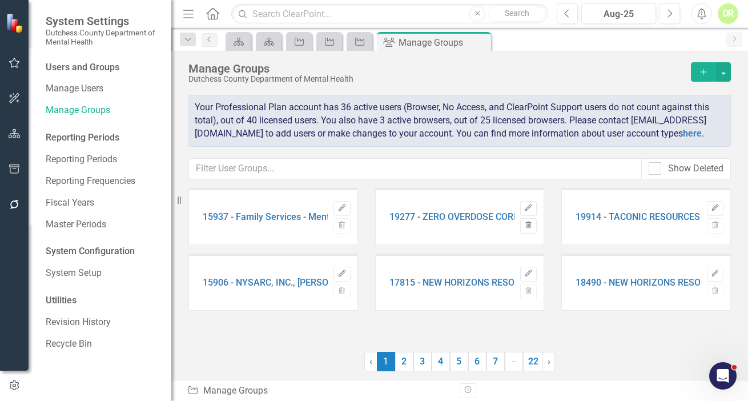
click at [701, 72] on icon "button" at bounding box center [703, 72] width 6 height 6
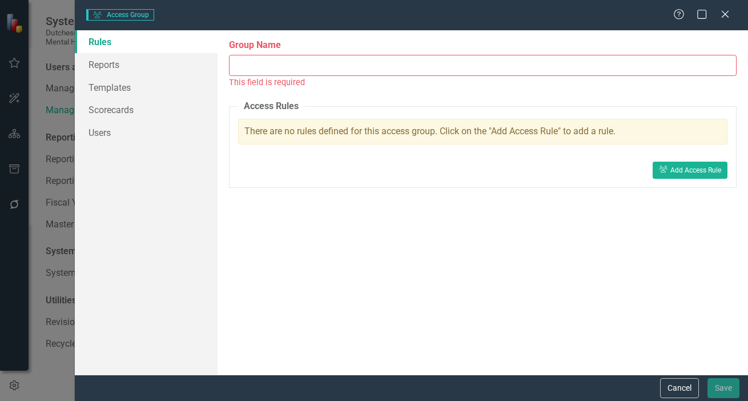
click at [272, 66] on input "Group Name" at bounding box center [483, 65] width 508 height 21
paste input "20425 - [GEOGRAPHIC_DATA], INC. - Trunk or Treat"
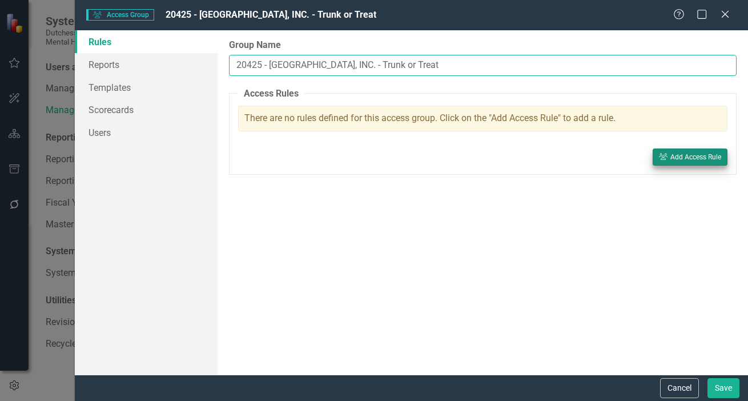
type input "20425 - [GEOGRAPHIC_DATA], INC. - Trunk or Treat"
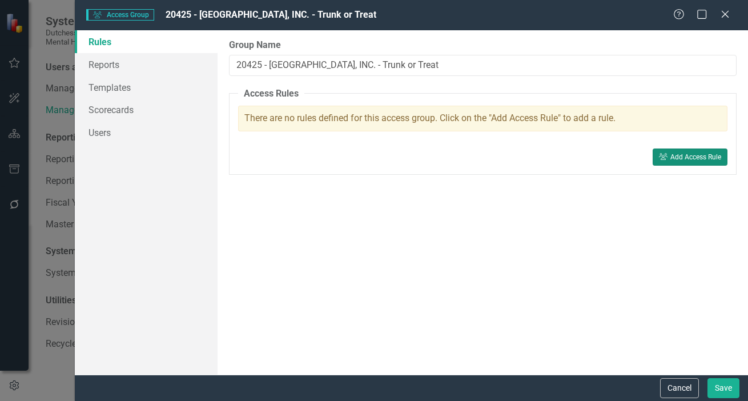
click at [667, 154] on icon "User Group" at bounding box center [663, 157] width 9 height 7
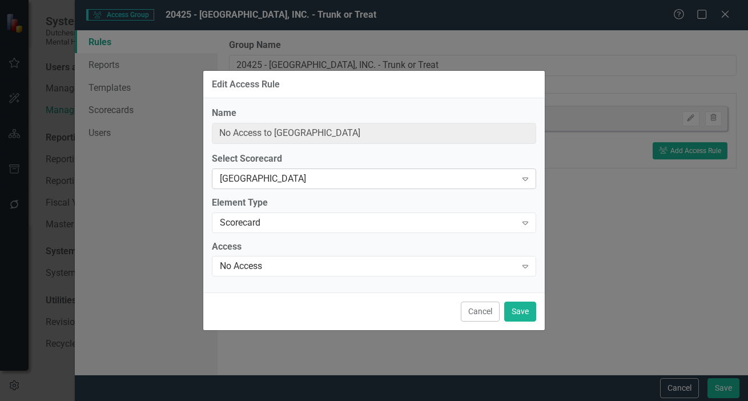
click at [284, 172] on div "[GEOGRAPHIC_DATA]" at bounding box center [368, 178] width 296 height 13
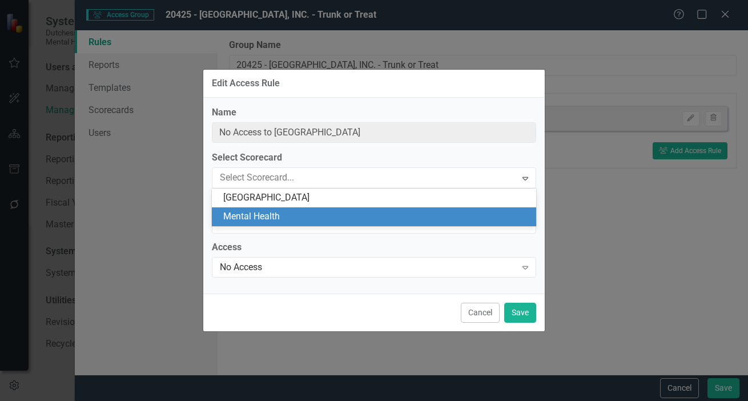
click at [264, 218] on div "Mental Health" at bounding box center [376, 216] width 306 height 13
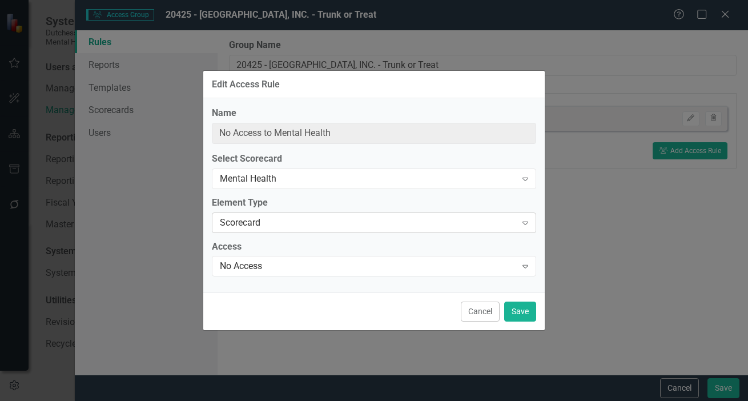
click at [259, 220] on div "Scorecard" at bounding box center [368, 222] width 296 height 13
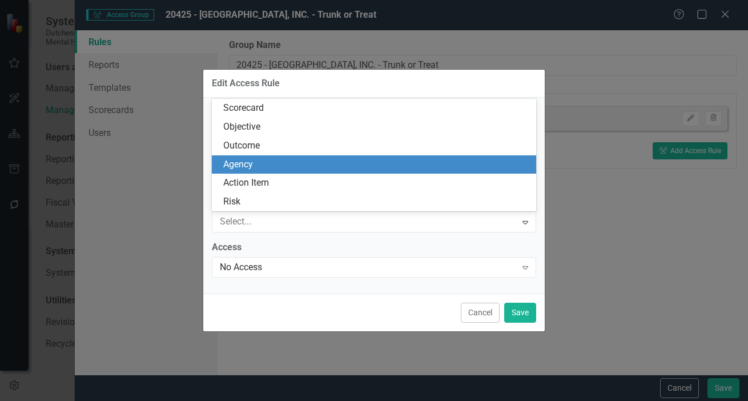
click at [249, 169] on div "Agency" at bounding box center [376, 164] width 306 height 13
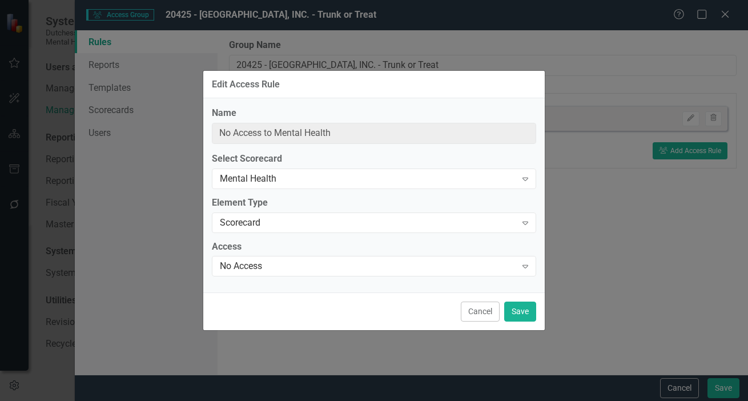
type input "No Access to all Initiatives in Mental Health"
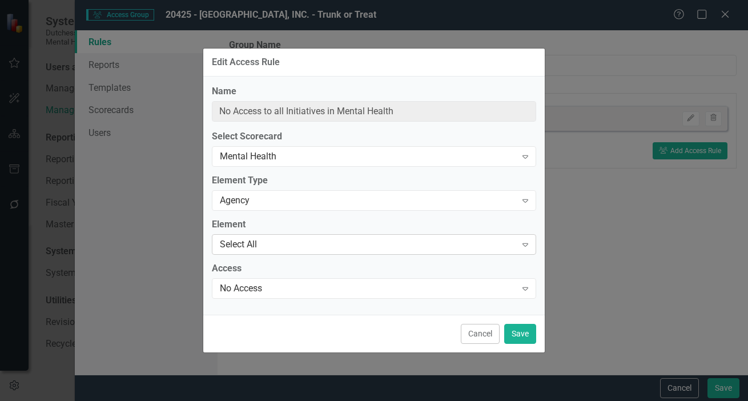
click at [250, 241] on div "Select All" at bounding box center [368, 244] width 296 height 13
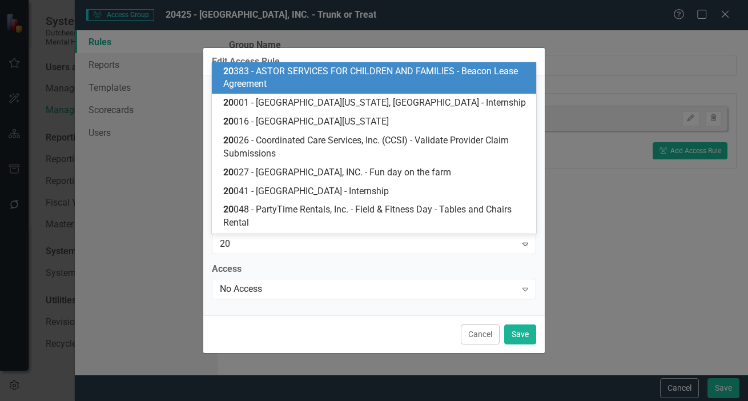
type input "204"
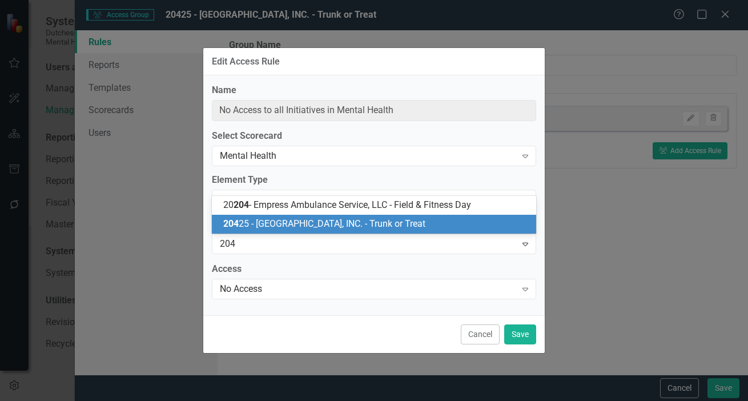
click at [261, 222] on span "204 25 - HIDDEN HOLLOW FARM RIDING CENTER, INC. - Trunk or Treat" at bounding box center [324, 223] width 202 height 11
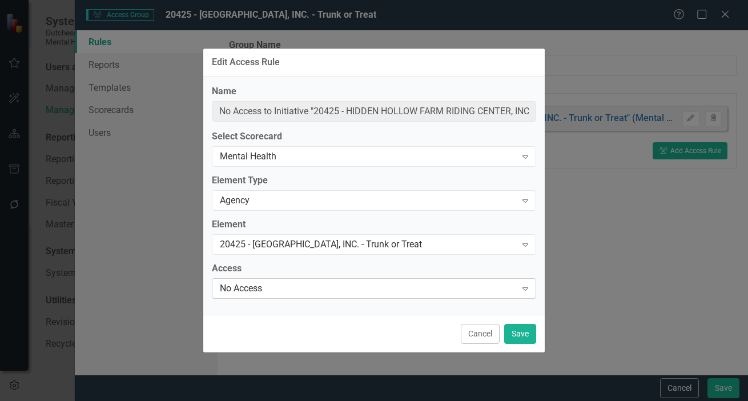
click at [249, 290] on div "No Access" at bounding box center [368, 288] width 296 height 13
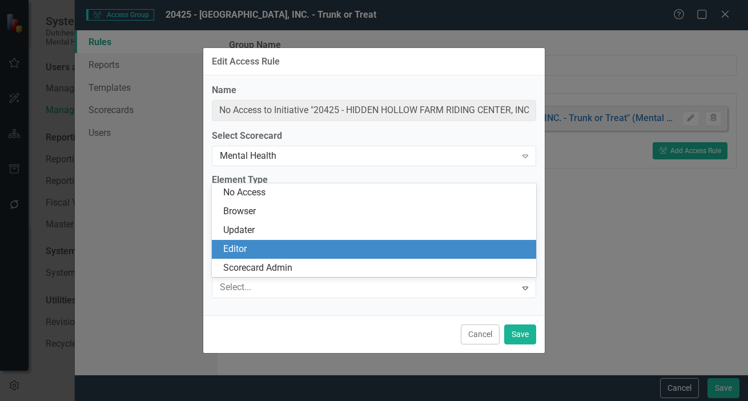
click at [238, 247] on div "Editor" at bounding box center [376, 249] width 306 height 13
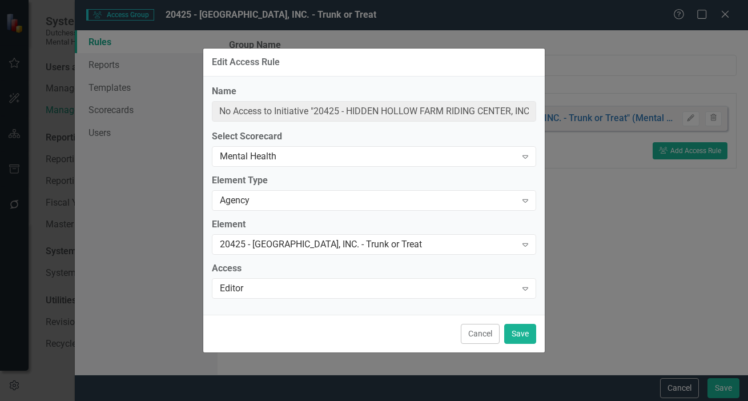
type input "Editor of Initiative "20425 - HIDDEN HOLLOW FARM RIDING CENTER, INC. - Trunk or…"
click at [522, 332] on button "Save" at bounding box center [520, 334] width 32 height 20
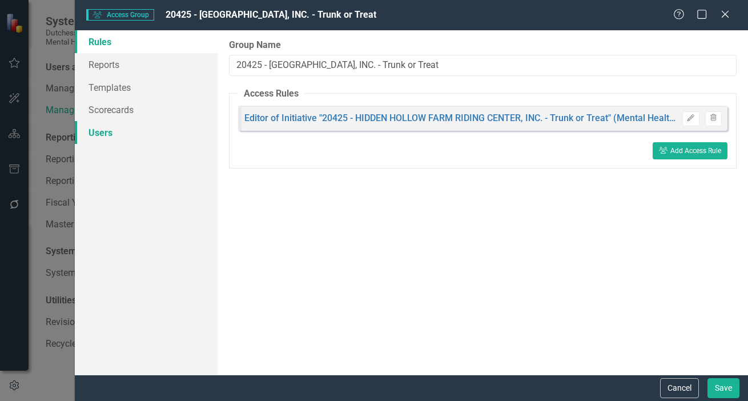
click at [105, 131] on link "Users" at bounding box center [146, 132] width 143 height 23
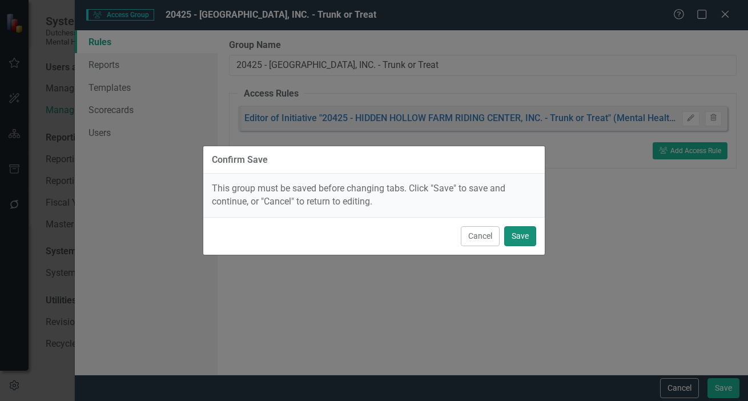
drag, startPoint x: 514, startPoint y: 238, endPoint x: 504, endPoint y: 237, distance: 9.2
click at [514, 238] on button "Save" at bounding box center [520, 236] width 32 height 20
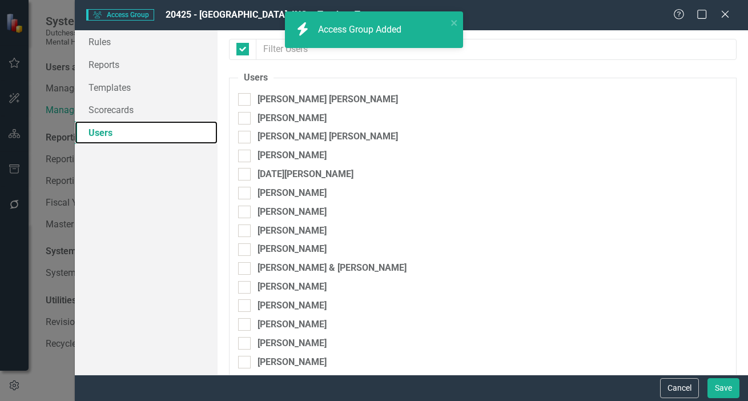
checkbox input "false"
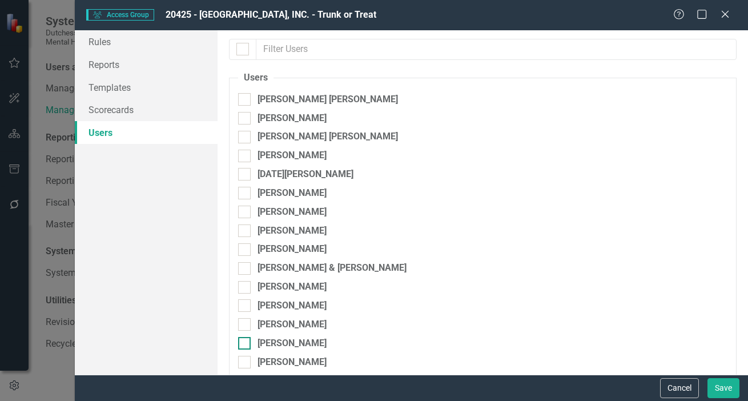
drag, startPoint x: 244, startPoint y: 325, endPoint x: 404, endPoint y: 339, distance: 160.0
click at [245, 325] on input "Dana Hopkins" at bounding box center [241, 321] width 7 height 7
checkbox input "true"
click at [729, 386] on button "Save" at bounding box center [724, 388] width 32 height 20
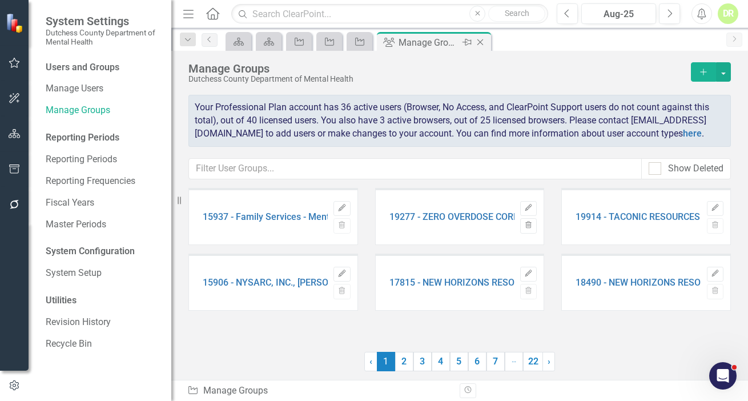
click at [483, 43] on icon "Close" at bounding box center [480, 42] width 11 height 9
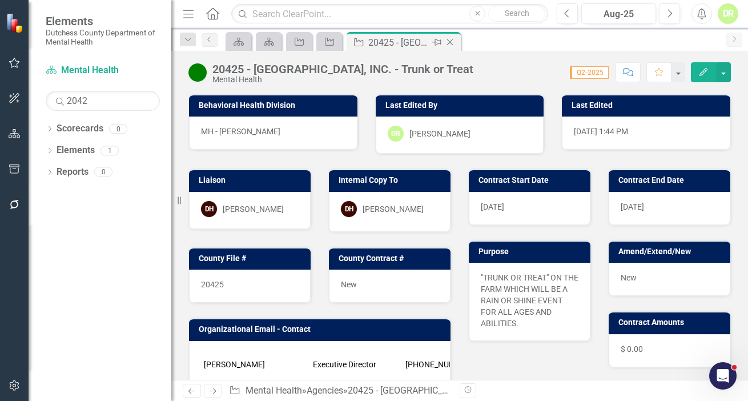
click at [449, 40] on icon "Close" at bounding box center [449, 42] width 11 height 9
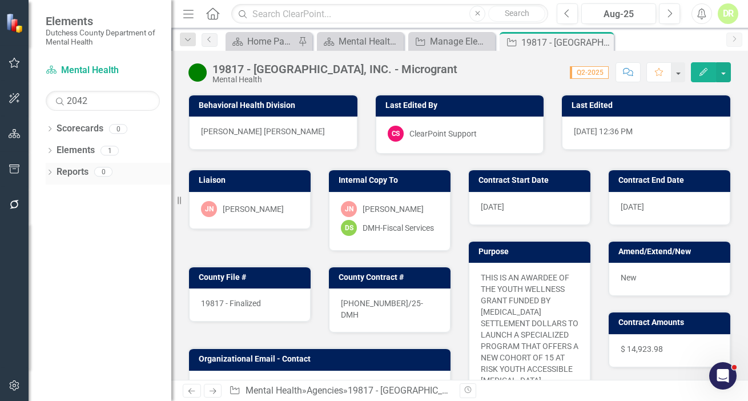
click at [63, 173] on link "Reports" at bounding box center [73, 172] width 32 height 13
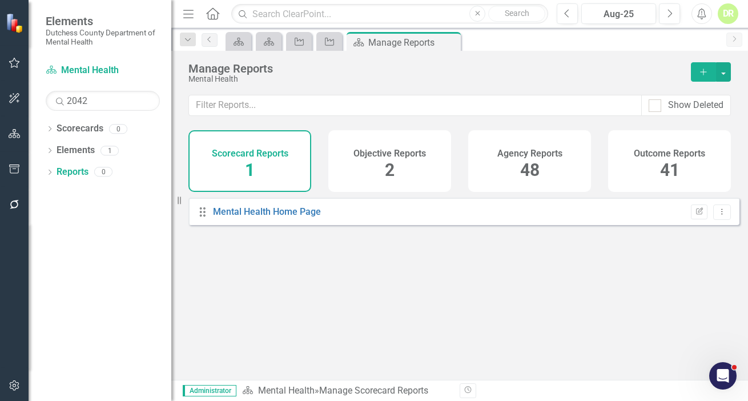
click at [527, 154] on h4 "Agency Reports" at bounding box center [530, 154] width 65 height 10
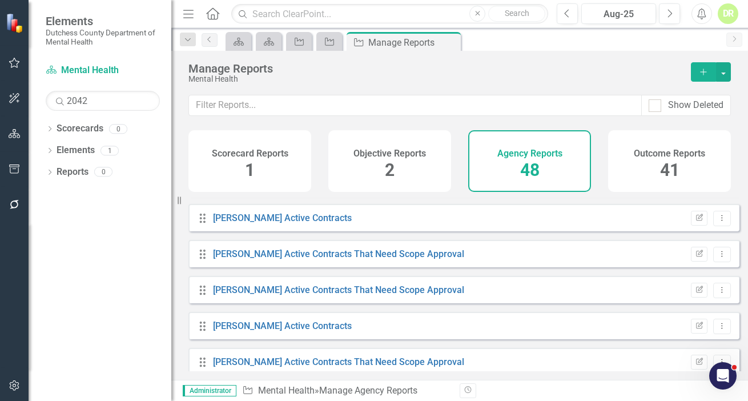
scroll to position [467, 0]
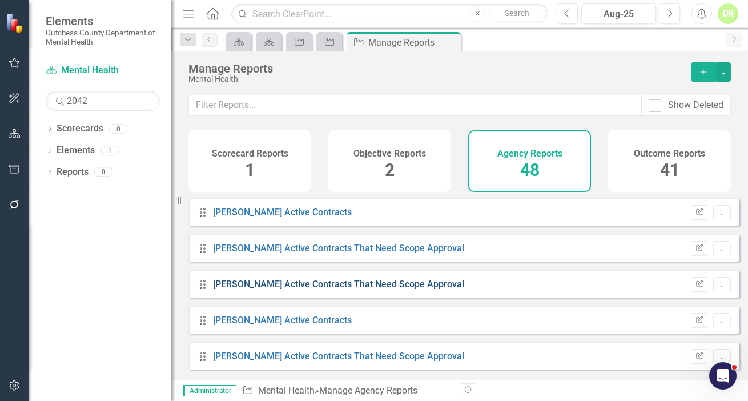
click at [300, 290] on link "[PERSON_NAME] Active Contracts That Need Scope Approval" at bounding box center [338, 284] width 251 height 11
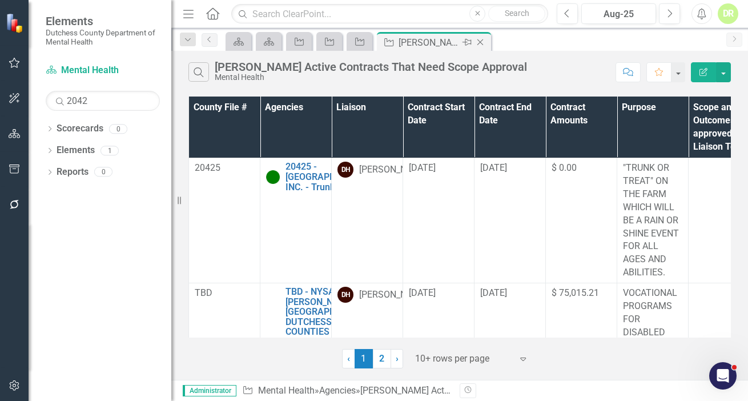
click at [482, 41] on icon "Close" at bounding box center [480, 42] width 11 height 9
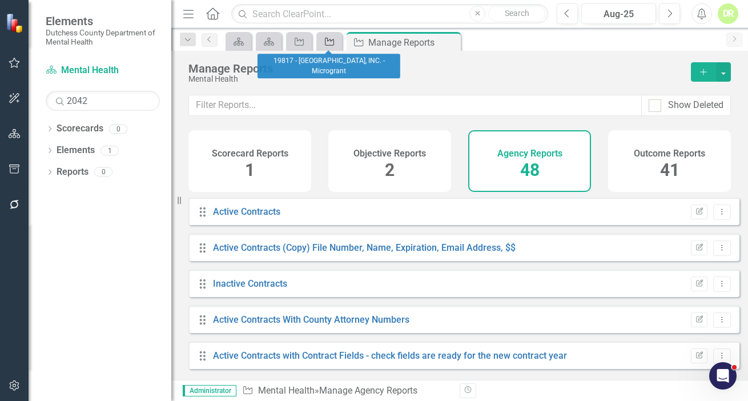
click at [329, 45] on icon "Agency" at bounding box center [329, 41] width 11 height 9
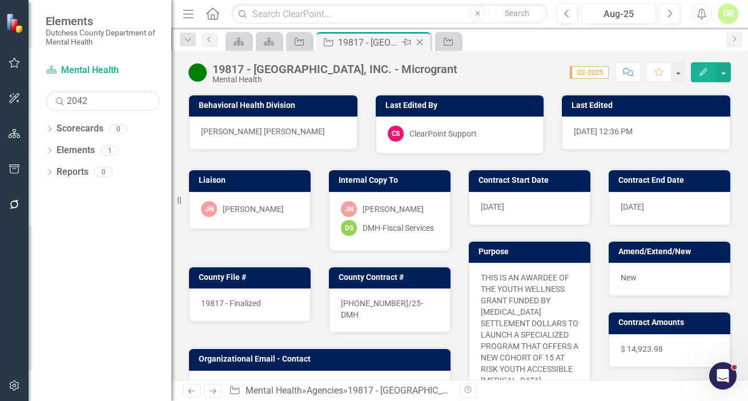
click at [419, 42] on icon at bounding box center [420, 42] width 6 height 6
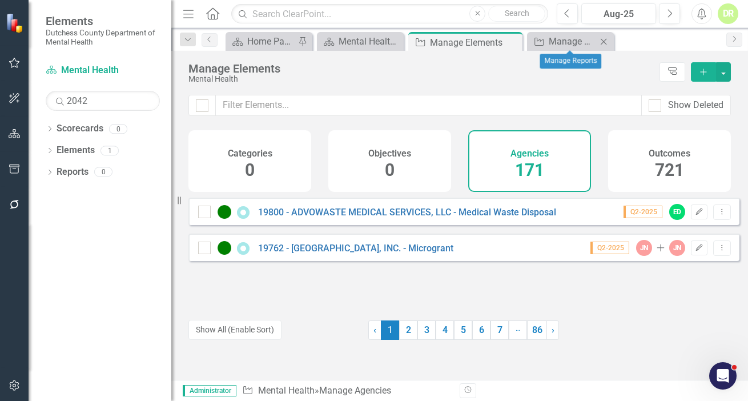
click at [608, 40] on icon "Close" at bounding box center [603, 41] width 11 height 9
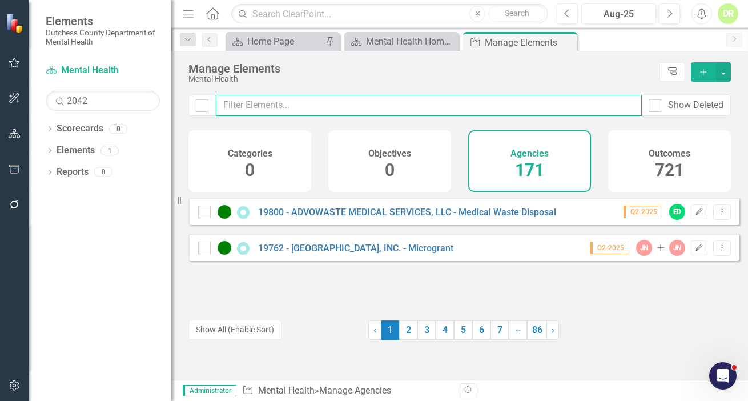
click at [370, 96] on input "text" at bounding box center [429, 105] width 426 height 21
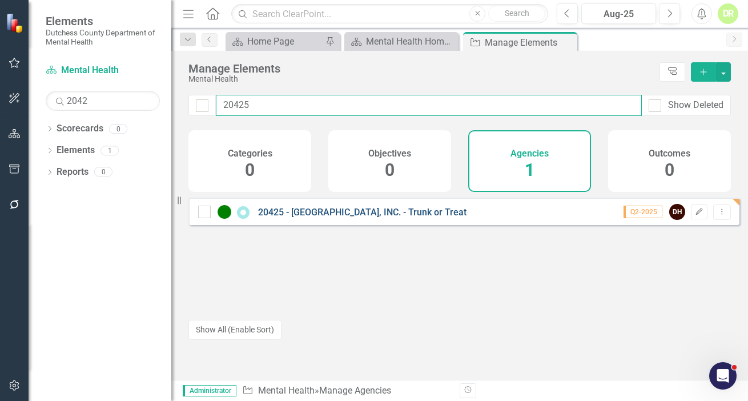
type input "20425"
click at [420, 218] on link "20425 - [GEOGRAPHIC_DATA], INC. - Trunk or Treat" at bounding box center [362, 212] width 209 height 11
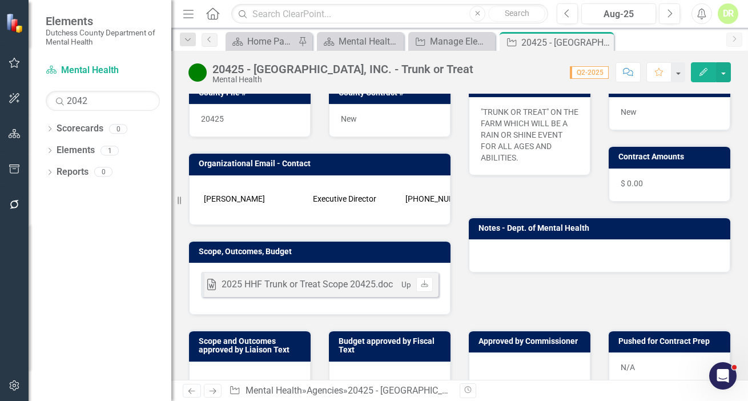
scroll to position [155, 0]
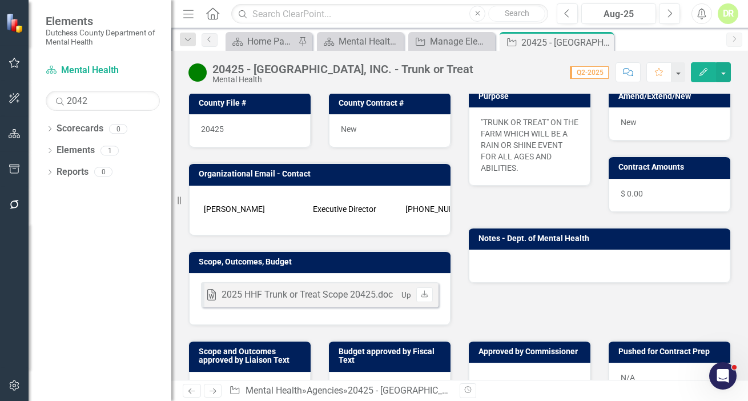
click at [624, 71] on icon "button" at bounding box center [628, 72] width 10 height 8
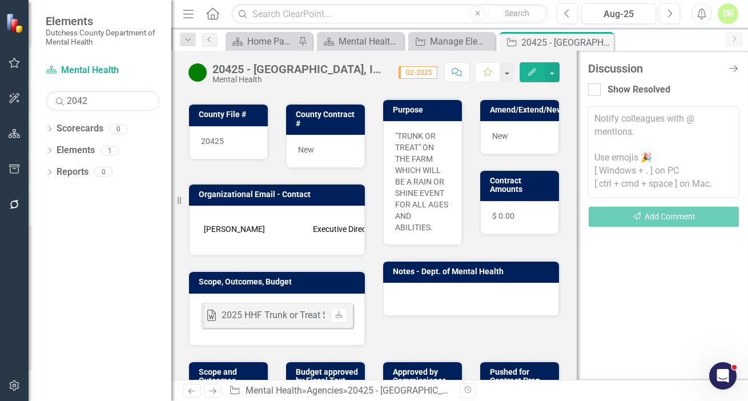
scroll to position [167, 0]
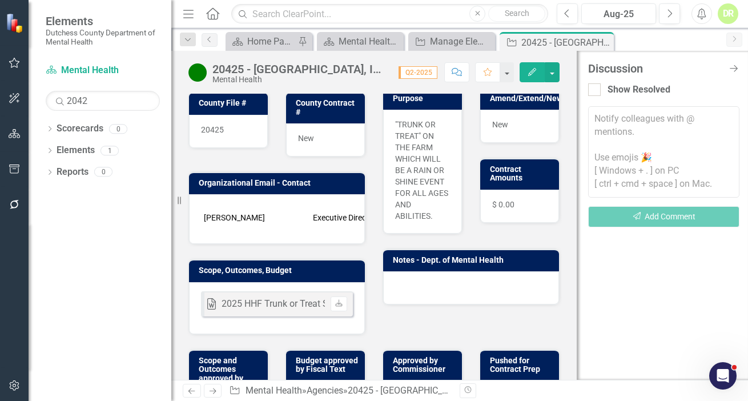
click at [618, 118] on textarea at bounding box center [663, 151] width 151 height 91
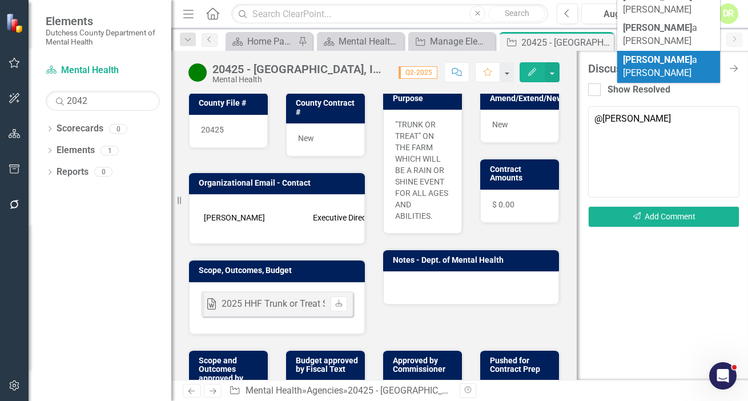
click at [622, 117] on textarea "@dan" at bounding box center [663, 151] width 151 height 91
click at [630, 118] on textarea "@dan" at bounding box center [663, 151] width 151 height 91
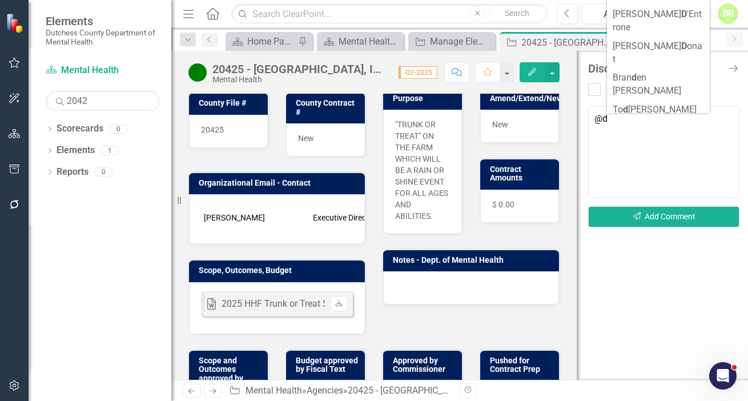
click at [648, 123] on span "D ana Hopkins" at bounding box center [650, 128] width 74 height 11
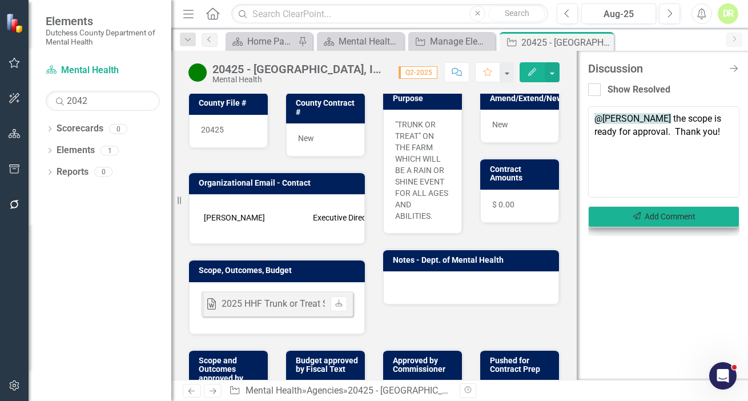
type textarea "@Dana Hopkins the scope is ready for approval. Thank you!"
click at [671, 216] on button "Send Add Comment" at bounding box center [663, 216] width 151 height 21
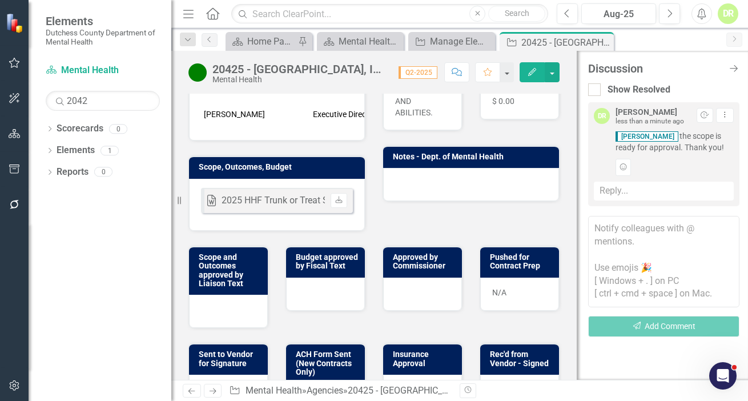
scroll to position [271, 0]
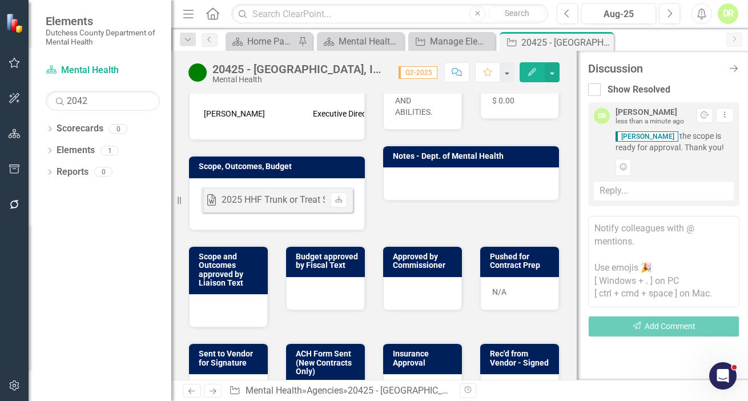
click at [328, 295] on div at bounding box center [325, 293] width 79 height 33
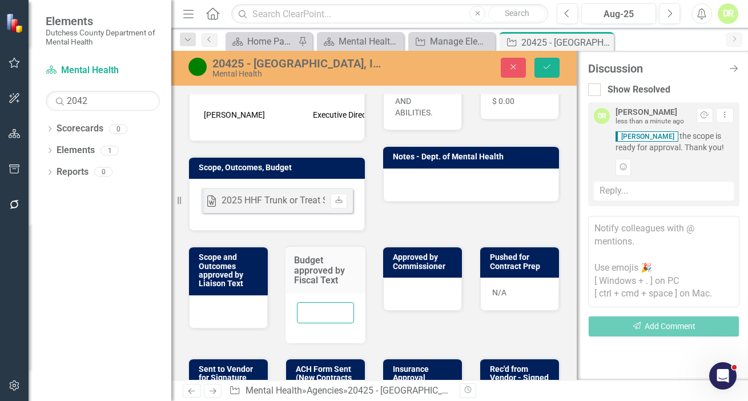
click at [302, 302] on input "text" at bounding box center [325, 312] width 57 height 21
type input "N/A"
click at [551, 64] on icon "Save" at bounding box center [547, 67] width 10 height 8
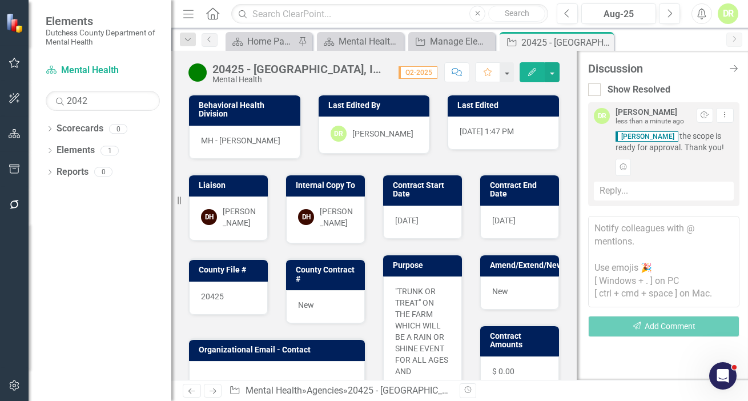
drag, startPoint x: 603, startPoint y: 42, endPoint x: 581, endPoint y: 44, distance: 22.4
click at [0, 0] on icon at bounding box center [0, 0] width 0 height 0
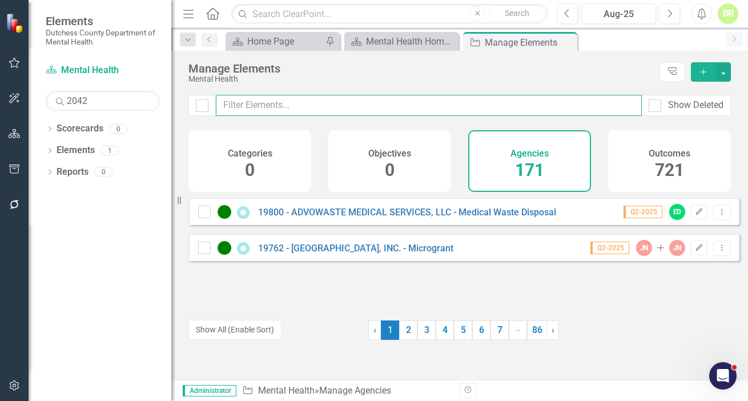
click at [367, 101] on input "text" at bounding box center [429, 105] width 426 height 21
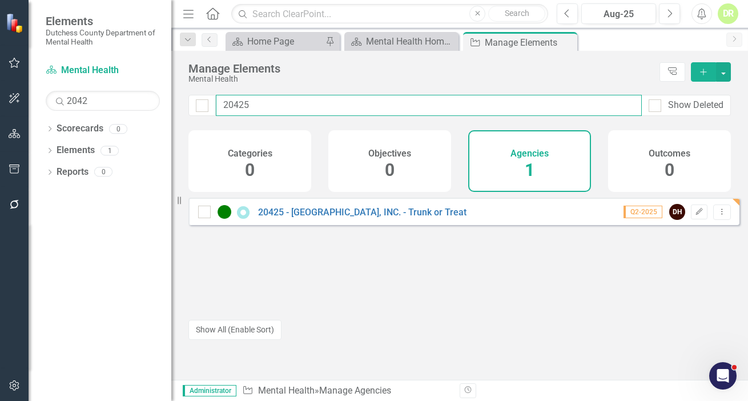
type input "20425"
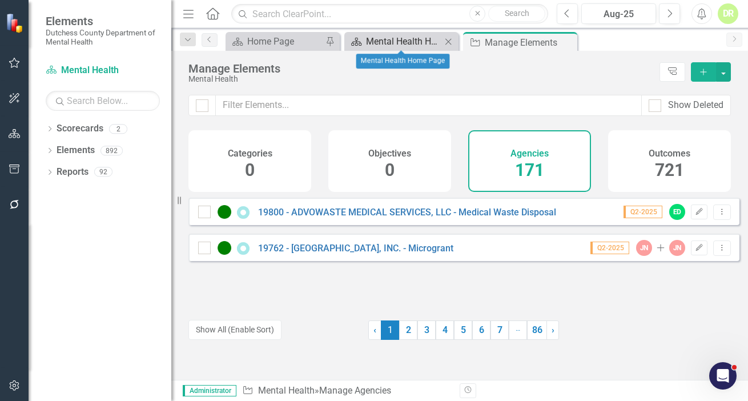
click at [388, 39] on div "Mental Health Home Page" at bounding box center [403, 41] width 75 height 14
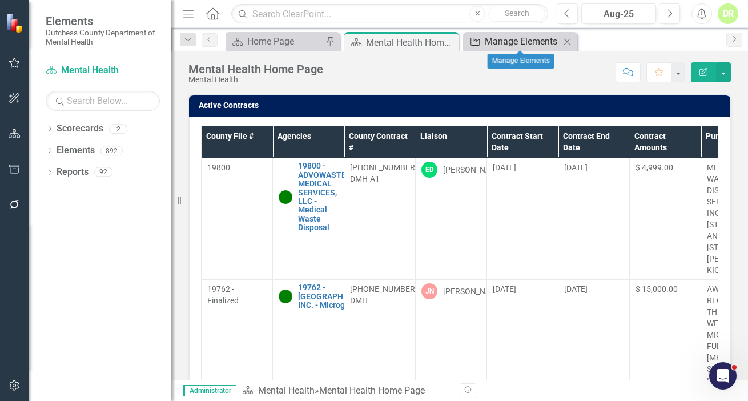
click at [519, 41] on div "Manage Elements" at bounding box center [522, 41] width 75 height 14
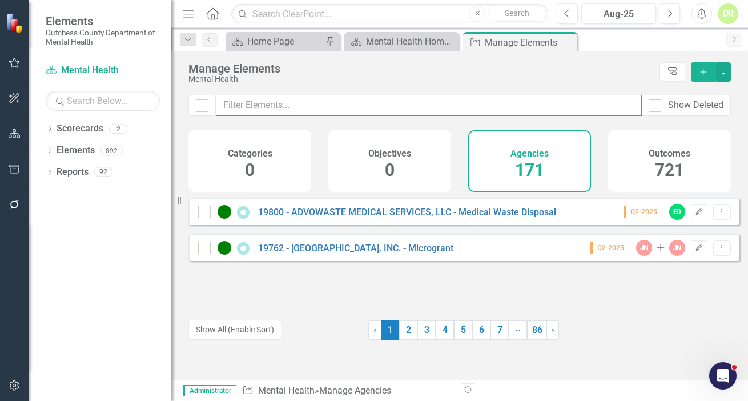
click at [250, 110] on input "text" at bounding box center [429, 105] width 426 height 21
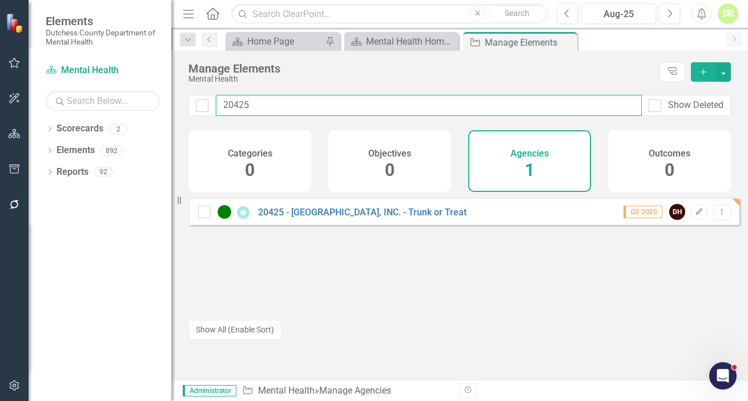
type input "20425"
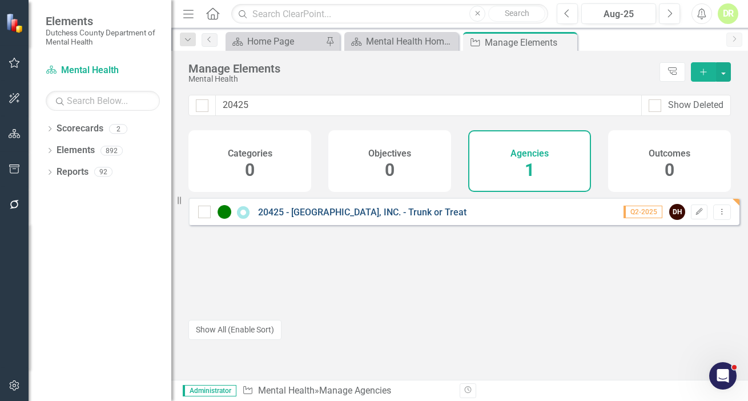
click at [386, 218] on link "20425 - [GEOGRAPHIC_DATA], INC. - Trunk or Treat" at bounding box center [362, 212] width 209 height 11
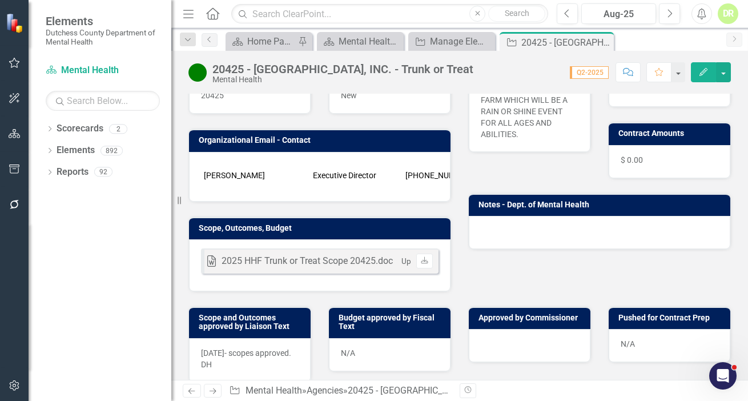
scroll to position [207, 0]
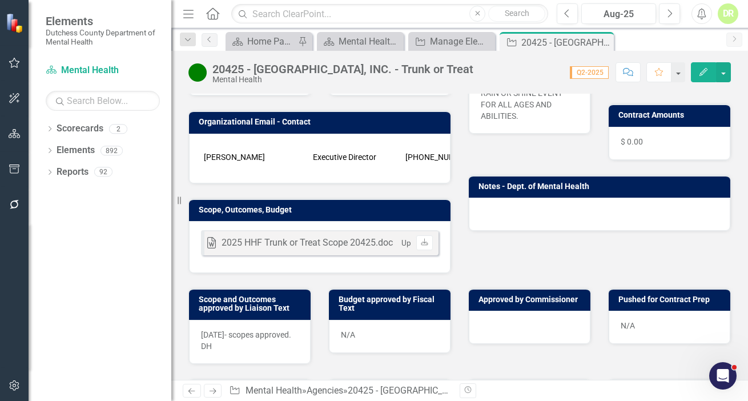
click at [634, 76] on button "Comment" at bounding box center [628, 72] width 25 height 20
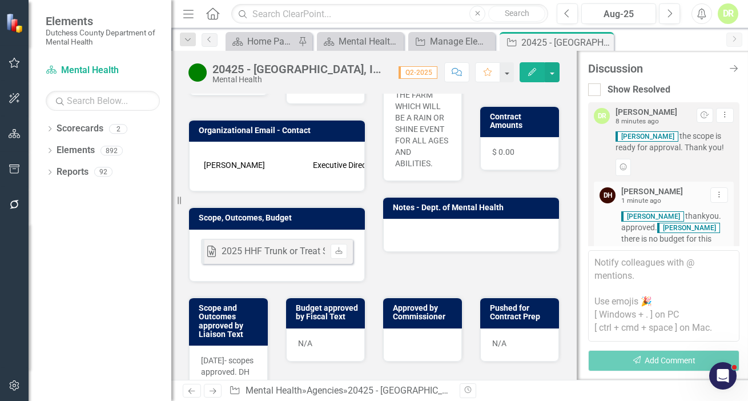
scroll to position [74, 0]
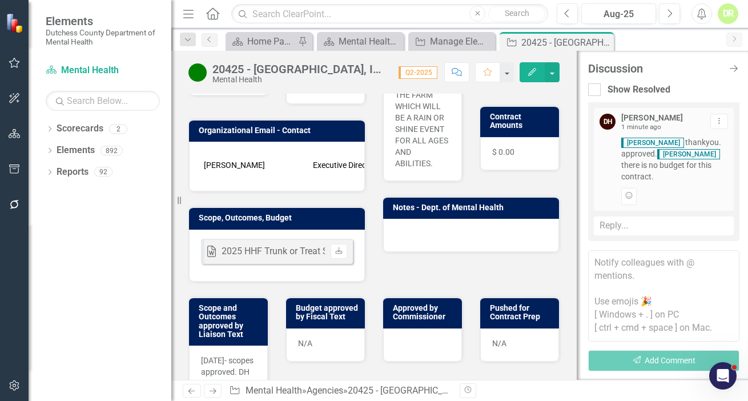
click at [596, 263] on textarea at bounding box center [663, 295] width 151 height 91
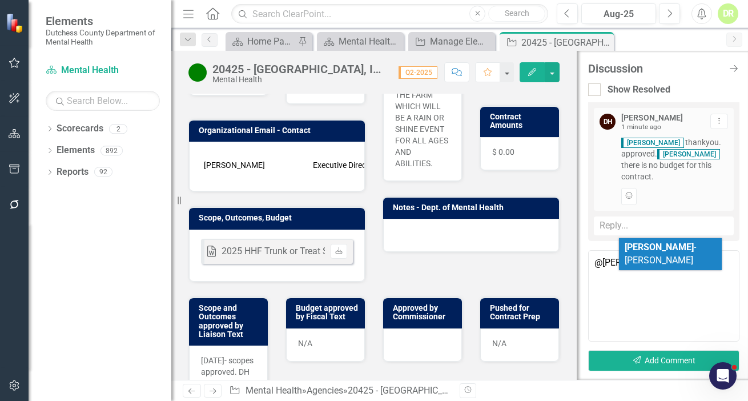
click at [638, 245] on b "Jean" at bounding box center [659, 247] width 69 height 11
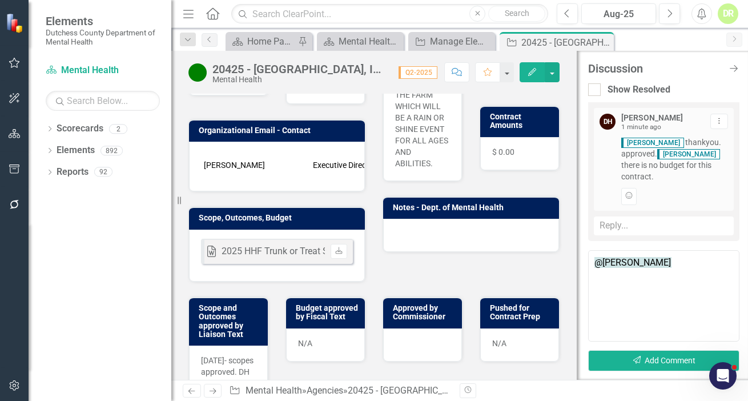
click at [696, 263] on textarea "@Jean-Marie Niebuhr" at bounding box center [663, 295] width 151 height 91
drag, startPoint x: 653, startPoint y: 276, endPoint x: 657, endPoint y: 322, distance: 46.4
click at [654, 278] on textarea "@Jean-Marie Niebuhr Ready for your approval! Thank you." at bounding box center [663, 295] width 151 height 91
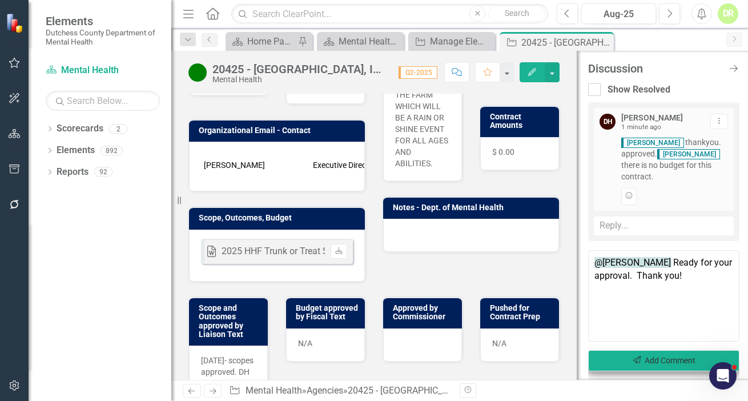
type textarea "@Jean-Marie Niebuhr Ready for your approval. Thank you!"
click at [660, 354] on button "Send Add Comment" at bounding box center [663, 360] width 151 height 21
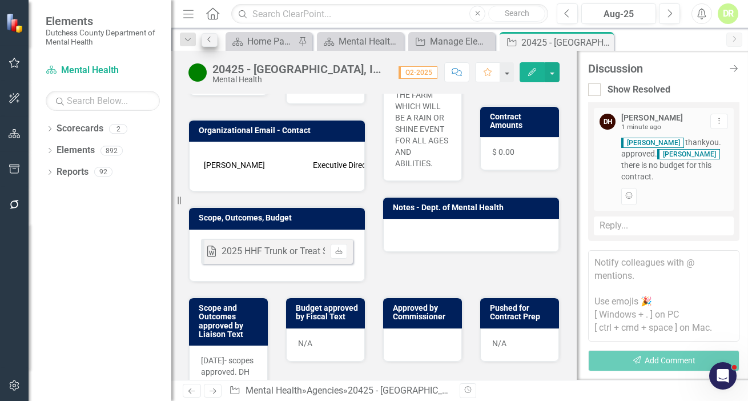
scroll to position [183, 0]
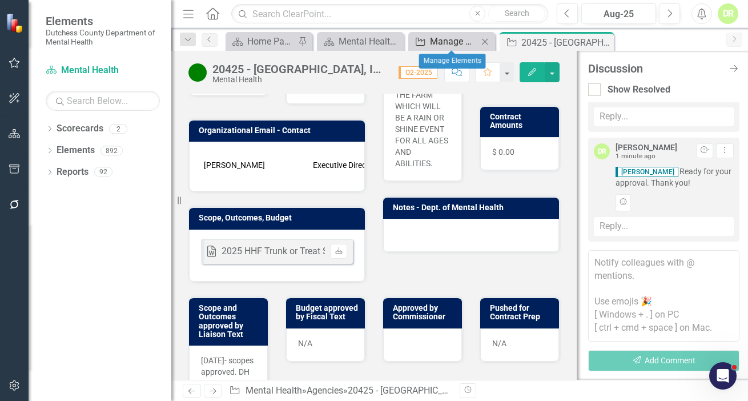
click at [451, 42] on div "Manage Elements" at bounding box center [454, 41] width 48 height 14
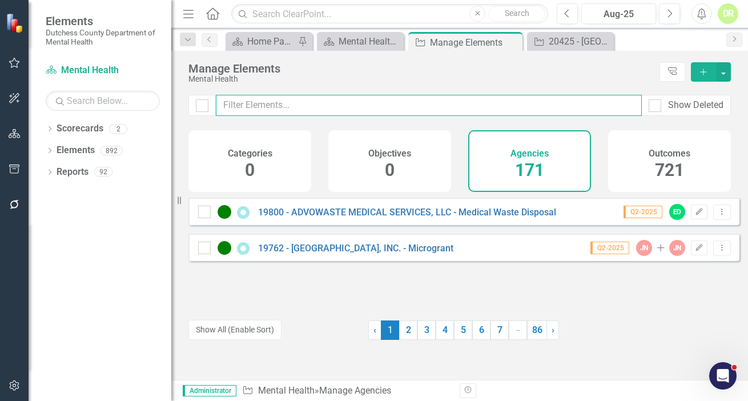
click at [255, 104] on input "text" at bounding box center [429, 105] width 426 height 21
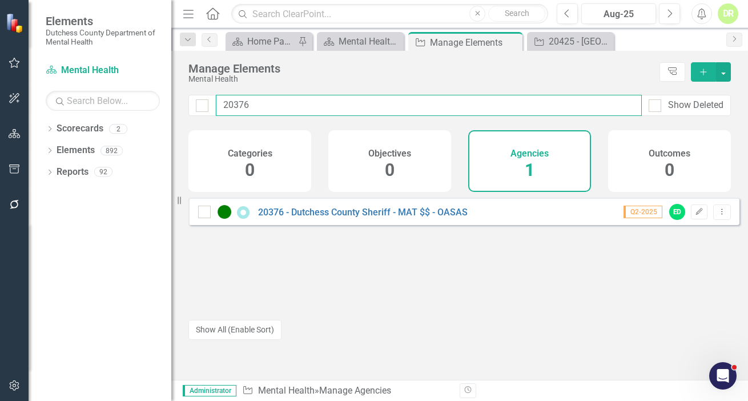
click at [262, 95] on input "20376" at bounding box center [429, 105] width 426 height 21
drag, startPoint x: 268, startPoint y: 109, endPoint x: 51, endPoint y: 114, distance: 216.6
click at [67, 109] on div "Elements Dutchess County Department of Mental Health Scorecard Mental Health Se…" at bounding box center [374, 200] width 748 height 401
type input "a"
type input "veron"
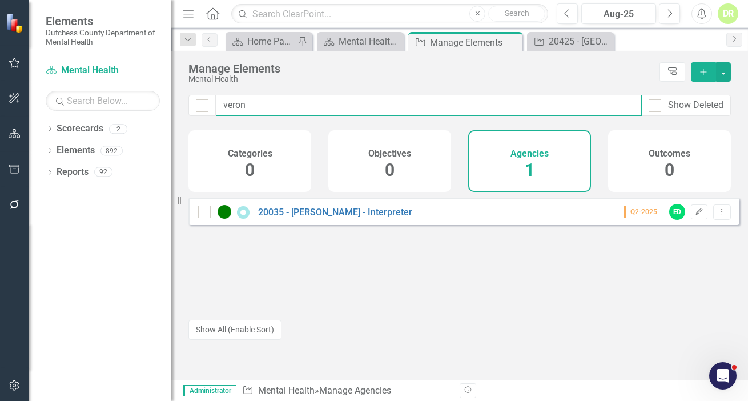
drag, startPoint x: 351, startPoint y: 103, endPoint x: 214, endPoint y: 102, distance: 137.7
click at [217, 102] on input "veron" at bounding box center [429, 105] width 426 height 21
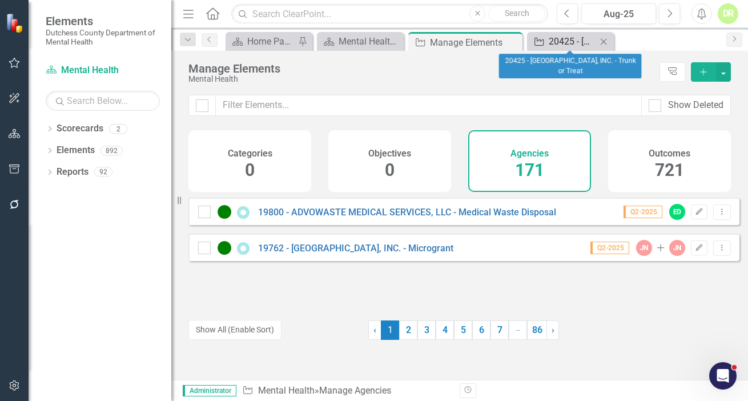
click at [567, 37] on div "20425 - [GEOGRAPHIC_DATA], INC. - Trunk or Treat" at bounding box center [573, 41] width 48 height 14
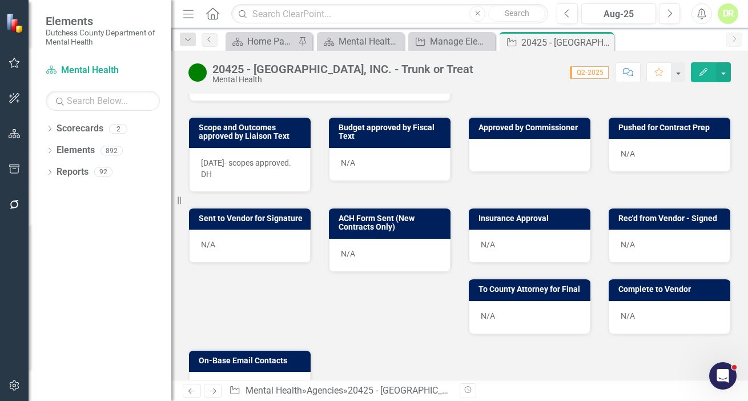
scroll to position [316, 0]
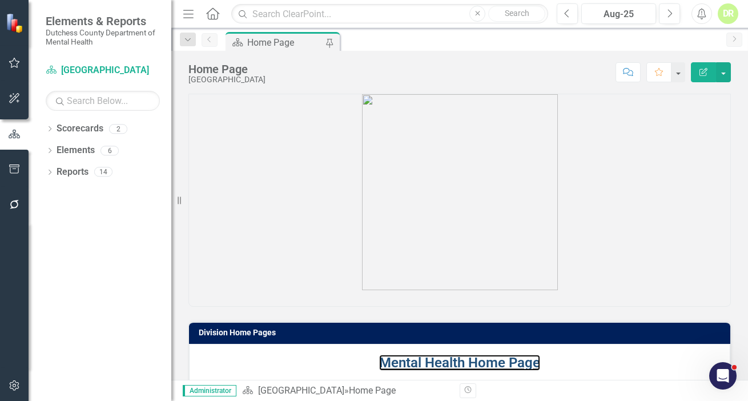
drag, startPoint x: 432, startPoint y: 356, endPoint x: 212, endPoint y: 388, distance: 222.2
click at [432, 356] on link "Mental Health Home Page" at bounding box center [459, 363] width 161 height 16
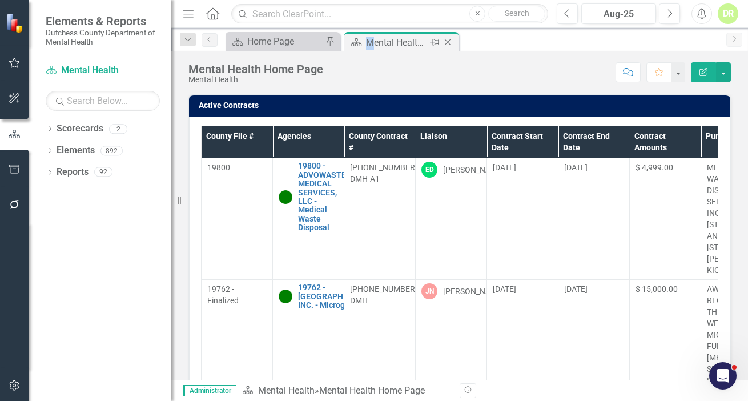
click at [369, 45] on div "Mental Health Home Page" at bounding box center [396, 42] width 61 height 14
click at [59, 148] on link "Elements" at bounding box center [76, 150] width 38 height 13
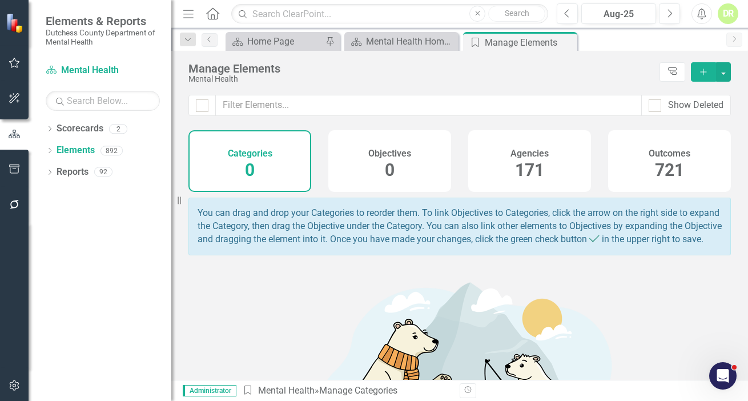
click at [520, 154] on h4 "Agencies" at bounding box center [530, 154] width 38 height 10
